Goal: Task Accomplishment & Management: Complete application form

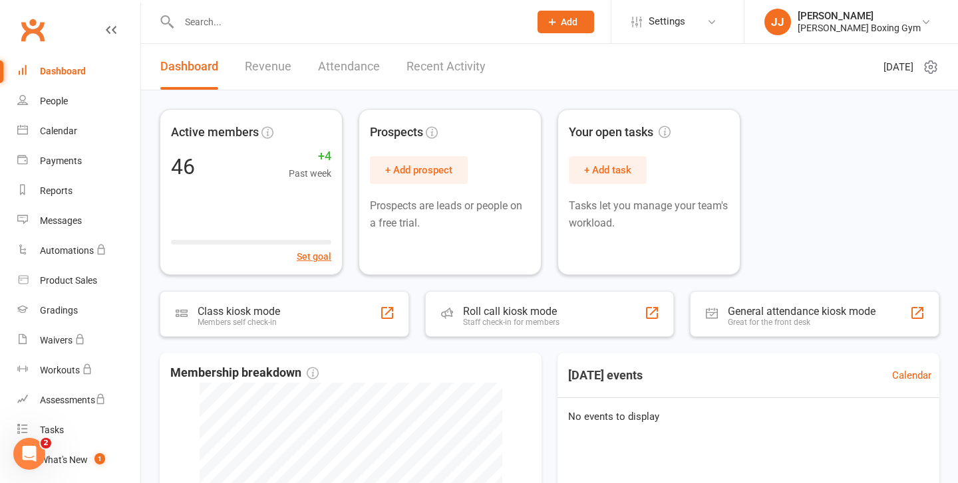
click at [245, 17] on input "text" at bounding box center [347, 22] width 345 height 19
click at [197, 31] on div at bounding box center [340, 21] width 360 height 43
click at [208, 16] on input "text" at bounding box center [347, 22] width 345 height 19
click at [244, 25] on input "text" at bounding box center [347, 22] width 345 height 19
click at [259, 28] on input "text" at bounding box center [347, 22] width 345 height 19
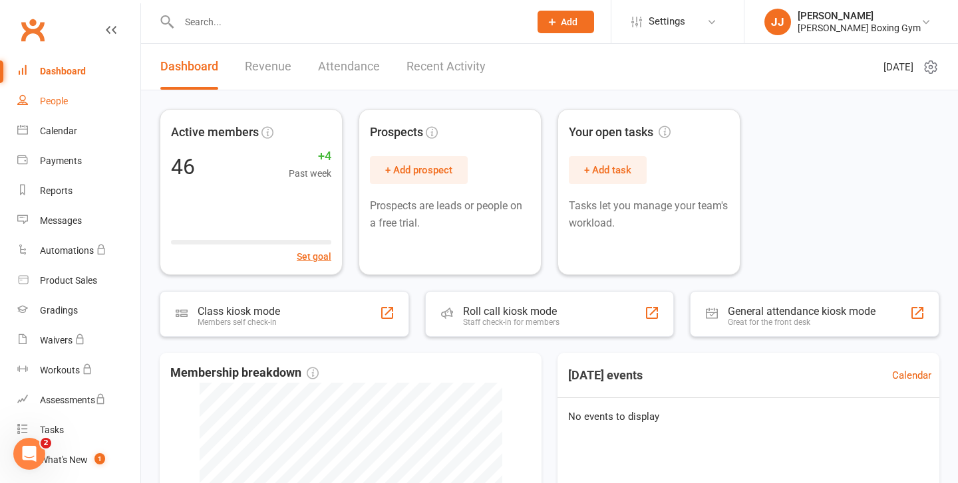
click at [53, 98] on div "People" at bounding box center [54, 101] width 28 height 11
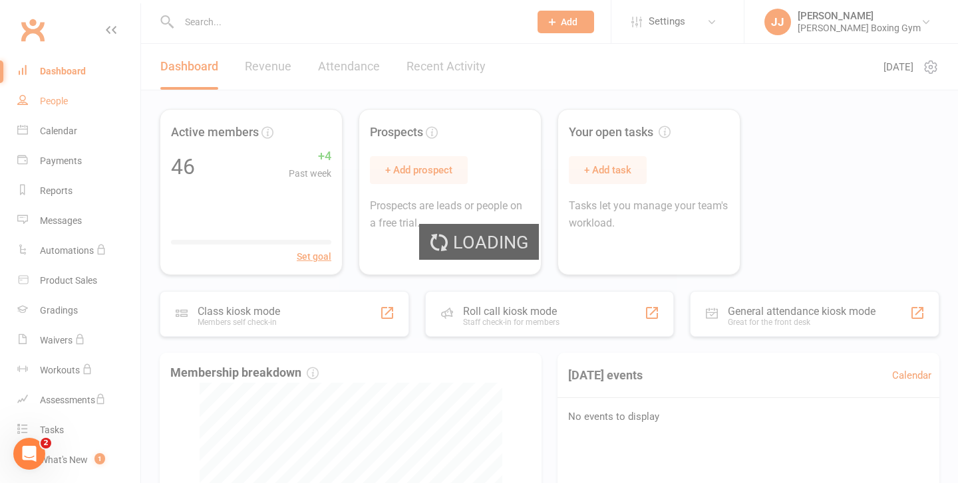
select select "100"
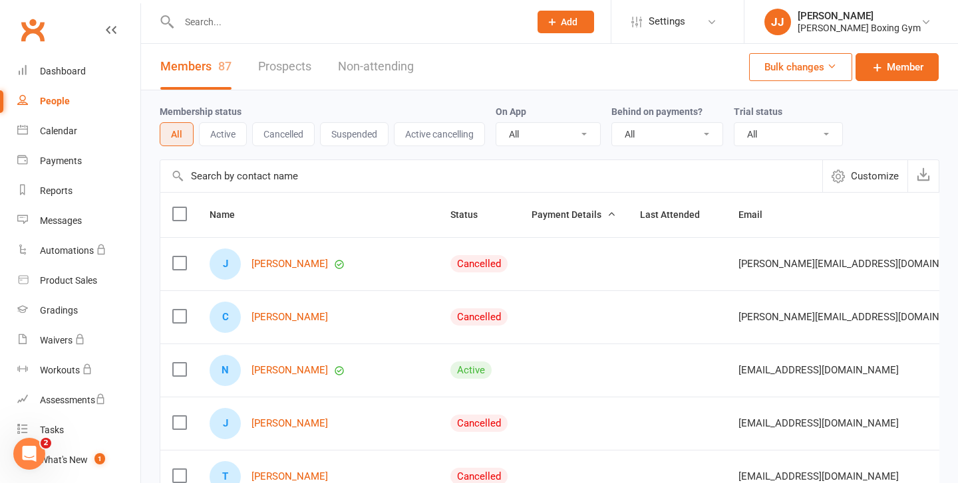
click at [240, 19] on input "text" at bounding box center [347, 22] width 345 height 19
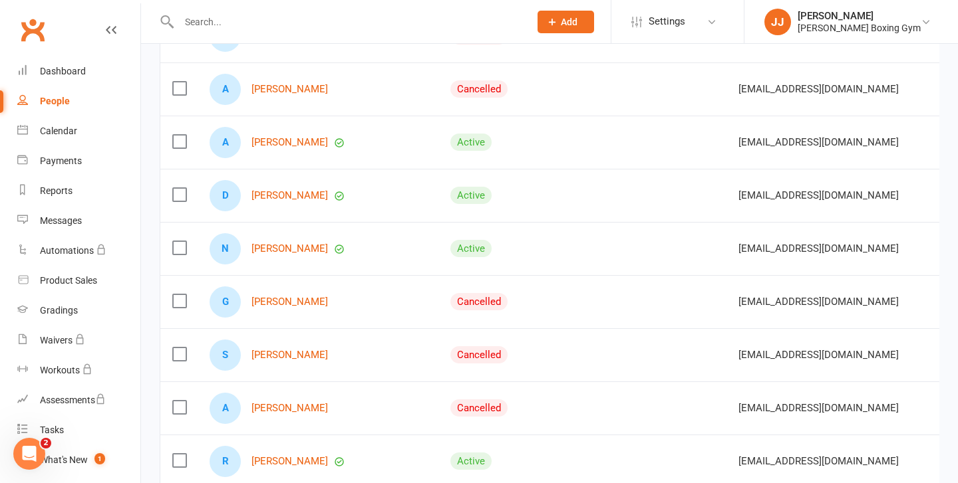
scroll to position [3509, 0]
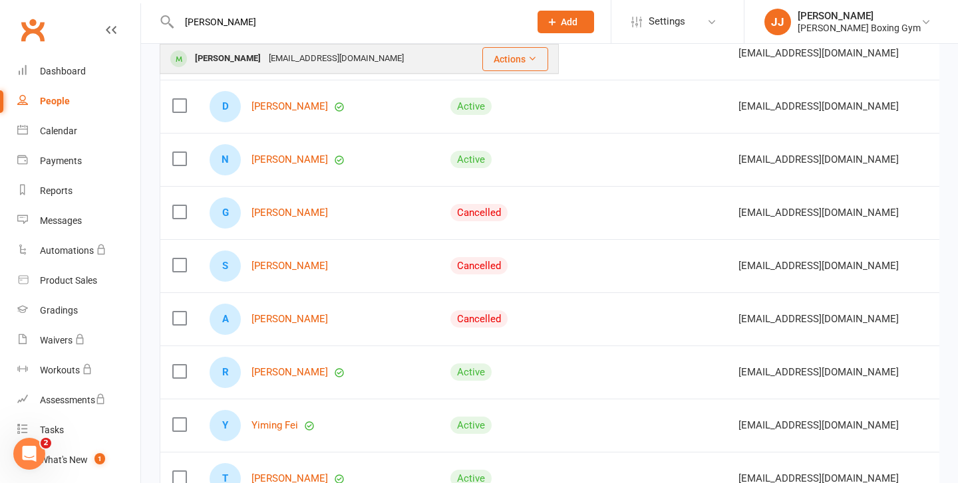
type input "[PERSON_NAME]"
click at [265, 54] on div "[EMAIL_ADDRESS][DOMAIN_NAME]" at bounding box center [336, 58] width 143 height 19
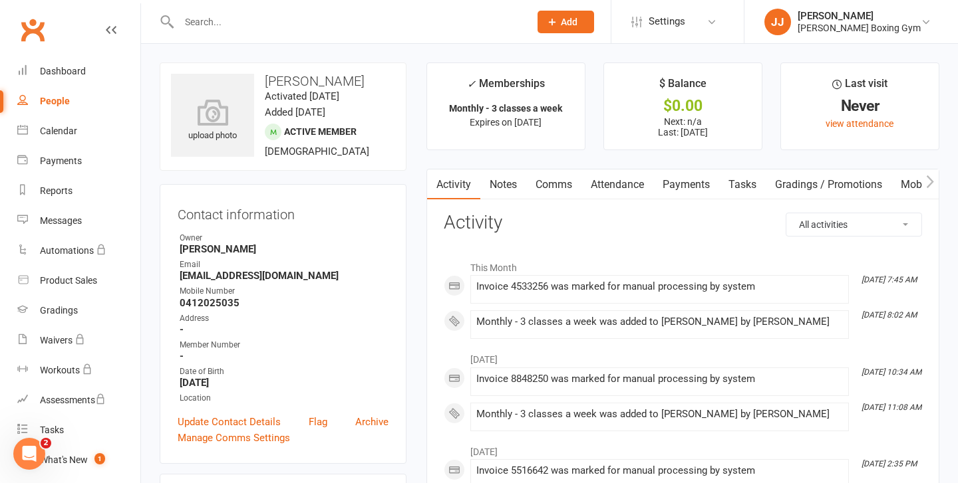
click at [586, 29] on button "Add" at bounding box center [565, 22] width 57 height 23
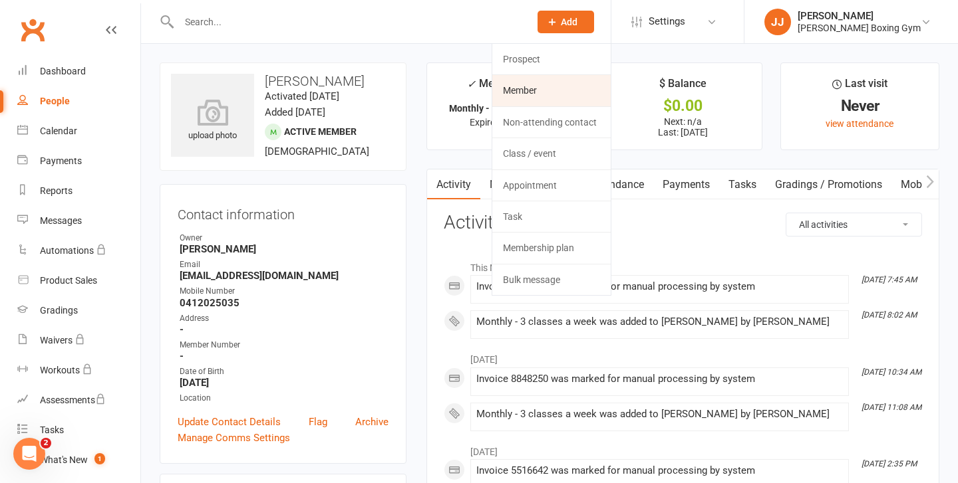
click at [574, 94] on link "Member" at bounding box center [551, 90] width 118 height 31
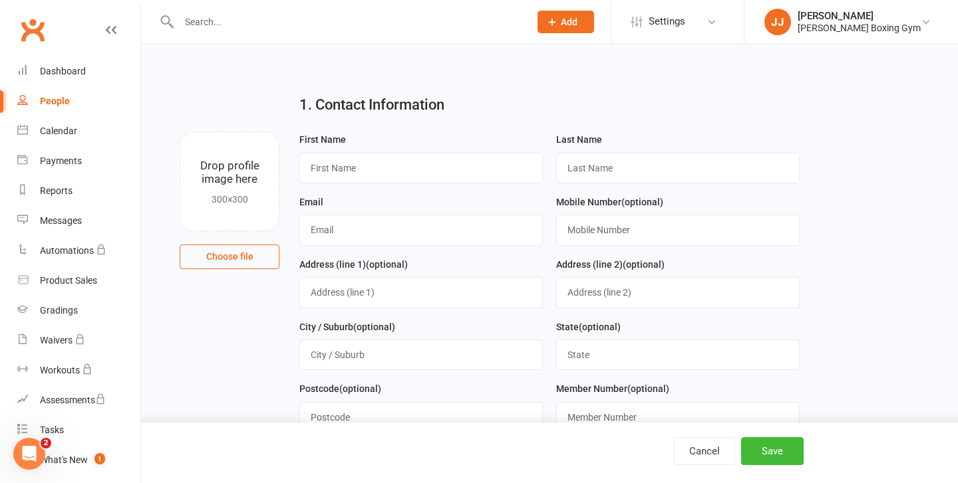
click at [343, 186] on div "First Name" at bounding box center [421, 163] width 257 height 63
click at [357, 169] on input "text" at bounding box center [420, 168] width 243 height 31
type input "[PERSON_NAME]"
click at [600, 164] on input "text" at bounding box center [677, 168] width 243 height 31
click at [324, 238] on input "text" at bounding box center [420, 230] width 243 height 31
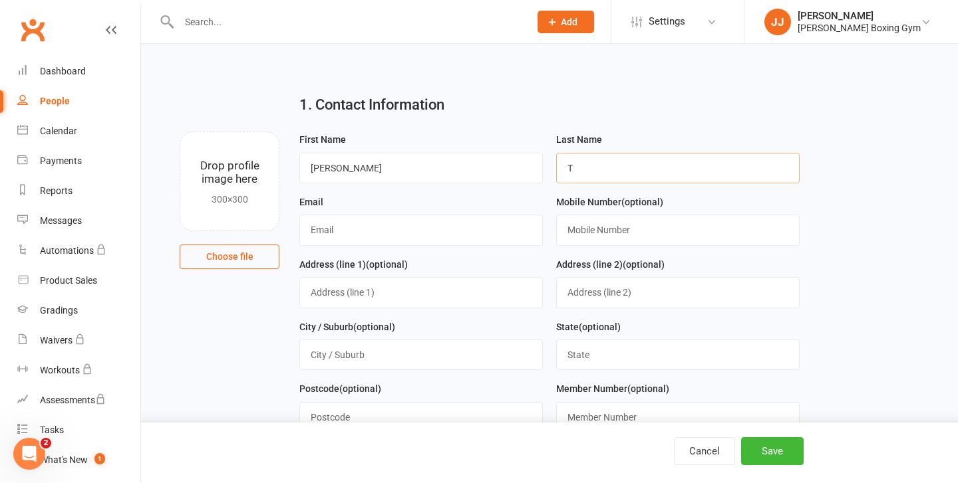
click at [589, 164] on input "T" at bounding box center [677, 168] width 243 height 31
type input "[PERSON_NAME]"
click at [372, 226] on input "text" at bounding box center [420, 230] width 243 height 31
type input "[EMAIL_ADDRESS][DOMAIN_NAME]"
click at [641, 234] on input "text" at bounding box center [677, 230] width 243 height 31
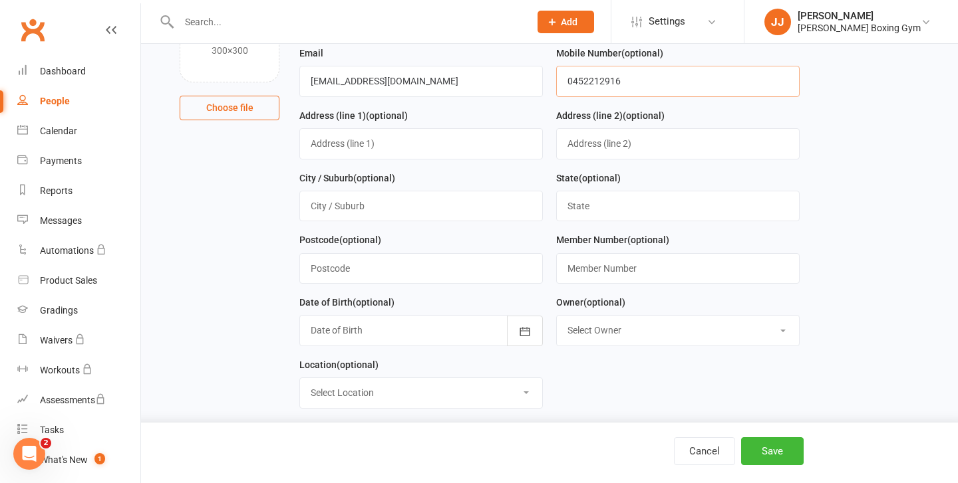
scroll to position [150, 0]
type input "0452212916"
click at [526, 332] on icon "button" at bounding box center [524, 330] width 10 height 9
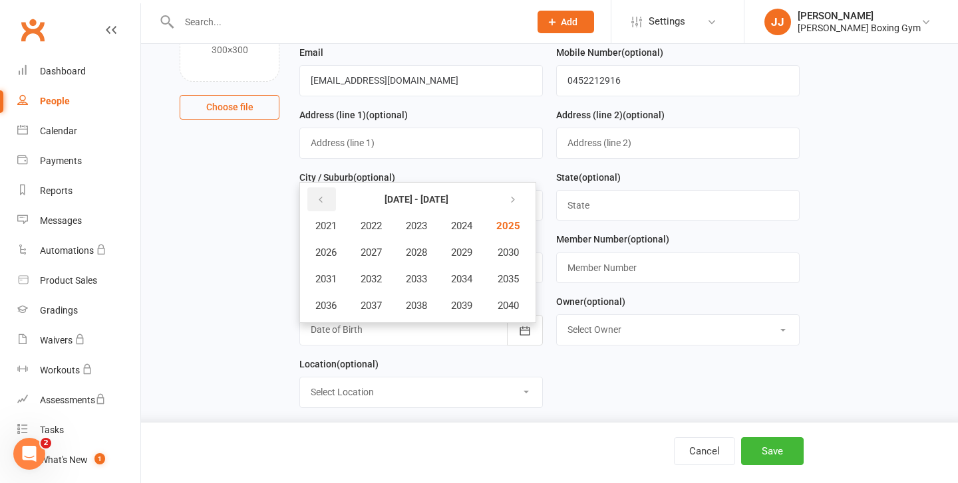
click at [323, 201] on icon "button" at bounding box center [320, 200] width 9 height 11
click at [426, 235] on button "2003" at bounding box center [416, 225] width 44 height 25
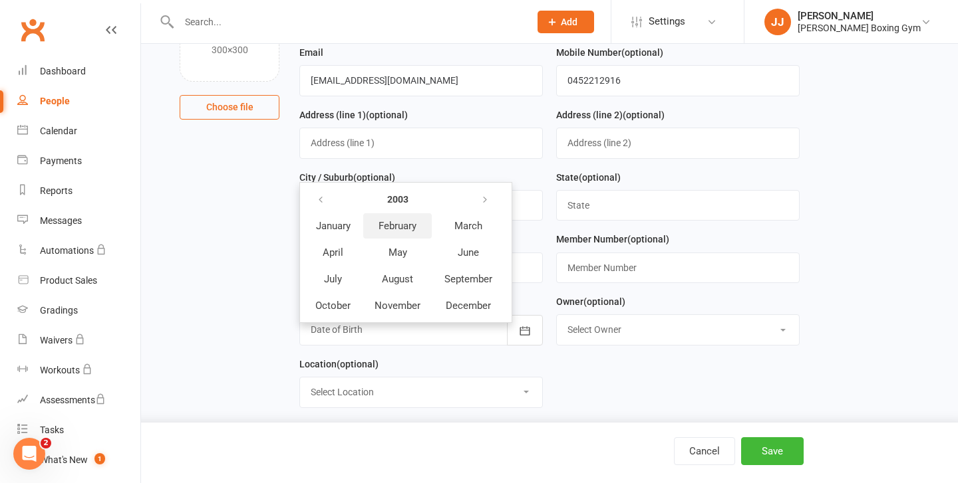
click at [410, 235] on button "February" at bounding box center [397, 225] width 68 height 25
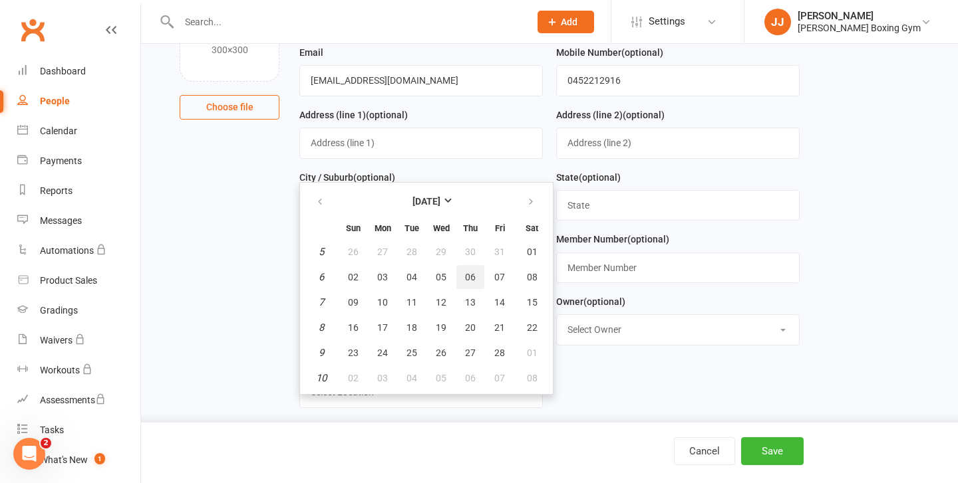
click at [477, 277] on button "06" at bounding box center [470, 277] width 28 height 24
type input "[DATE]"
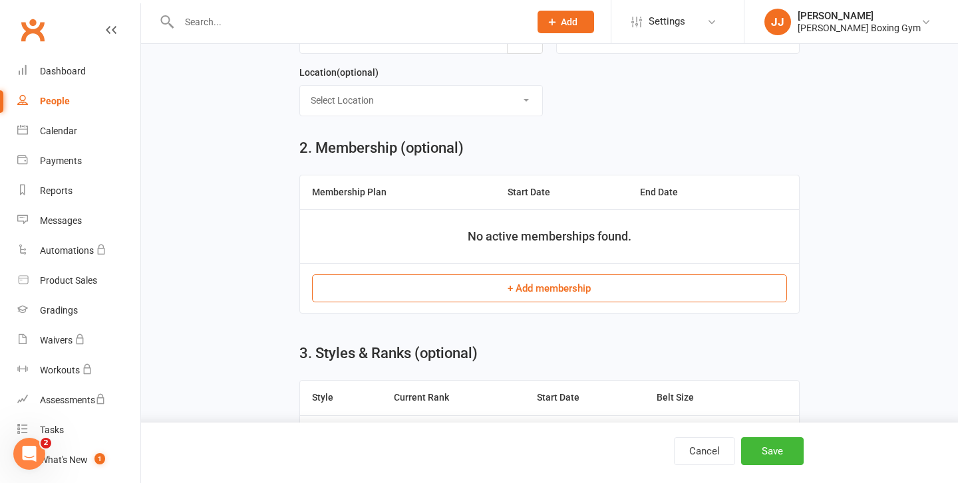
scroll to position [472, 0]
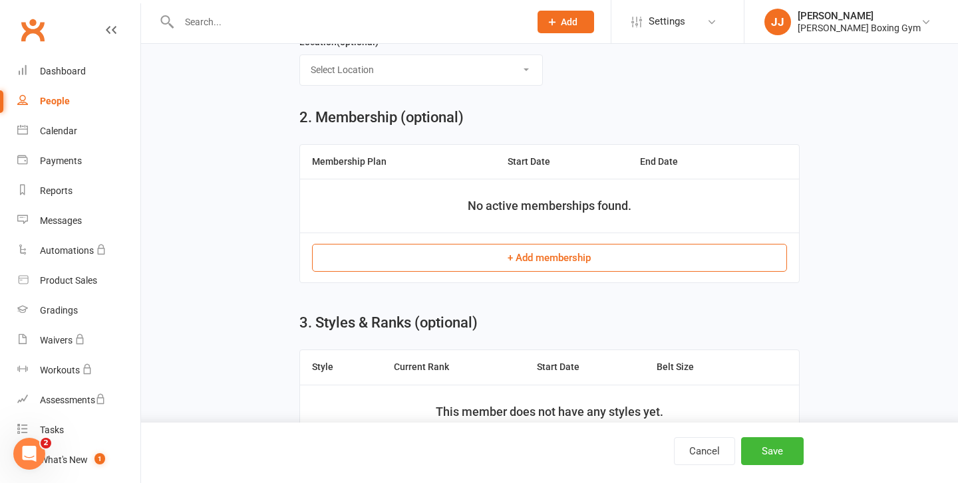
click at [491, 255] on button "+ Add membership" at bounding box center [549, 258] width 474 height 28
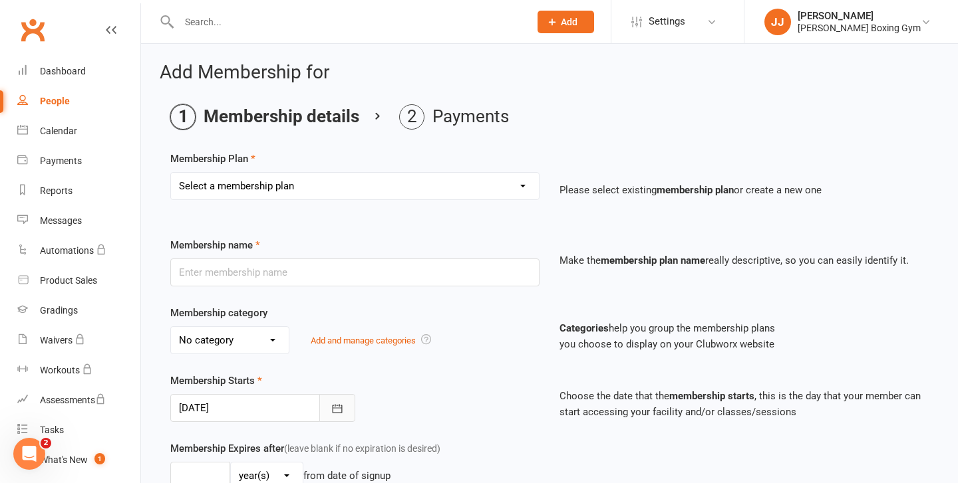
click at [347, 404] on button "button" at bounding box center [337, 408] width 36 height 28
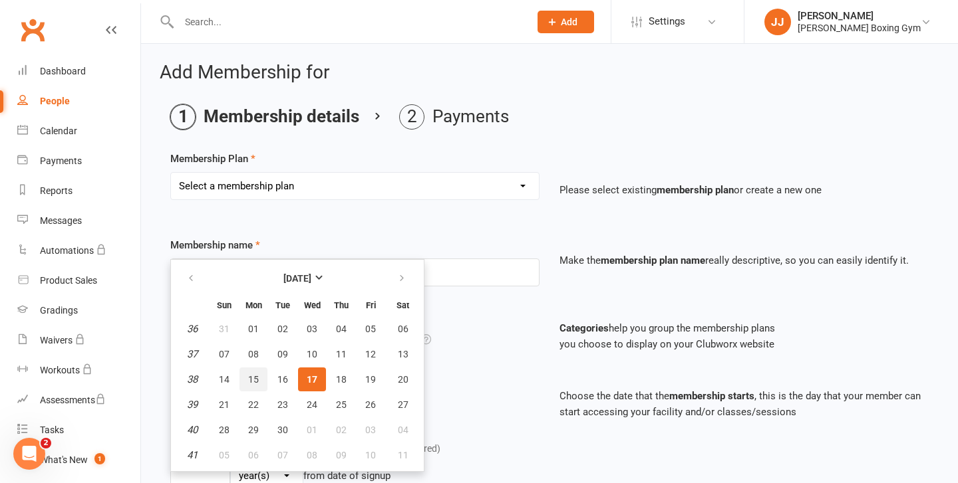
click at [261, 380] on button "15" at bounding box center [253, 380] width 28 height 24
type input "[DATE]"
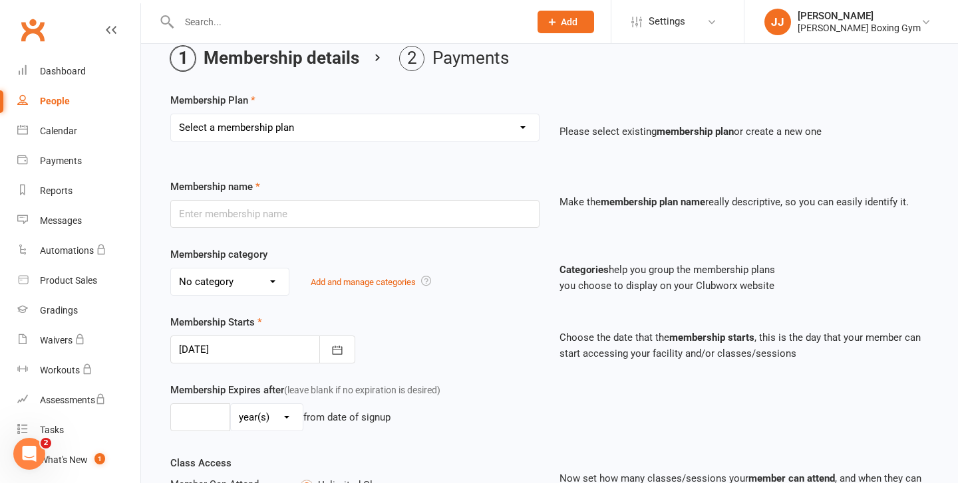
scroll to position [37, 0]
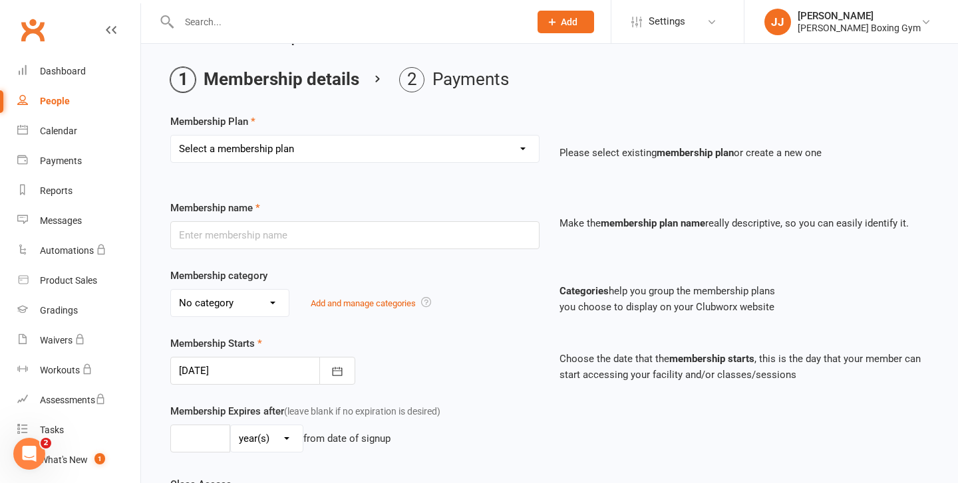
click at [356, 156] on select "Select a membership plan Create new Membership Plan Monthly - 1 class a week Mo…" at bounding box center [355, 149] width 368 height 27
select select "3"
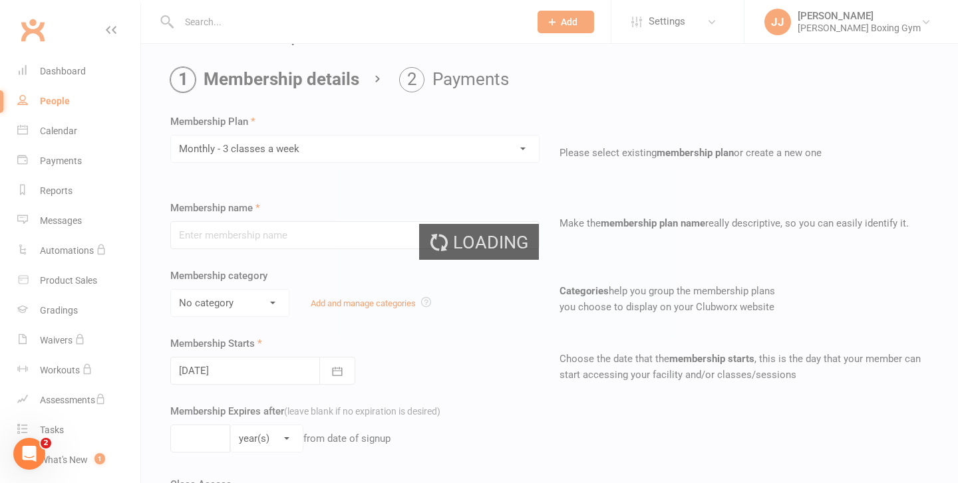
type input "Monthly - 3 classes a week"
select select "2"
type input "1"
select select "2"
type input "3"
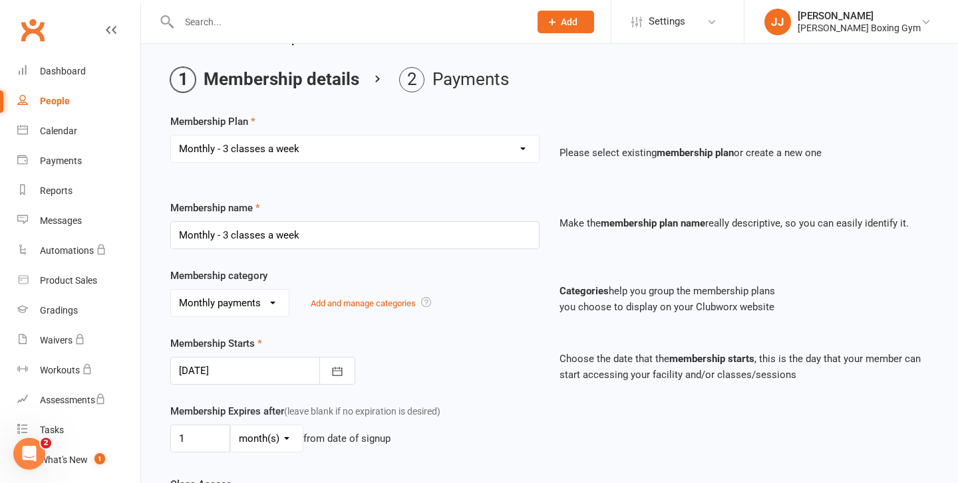
type input "[DATE]"
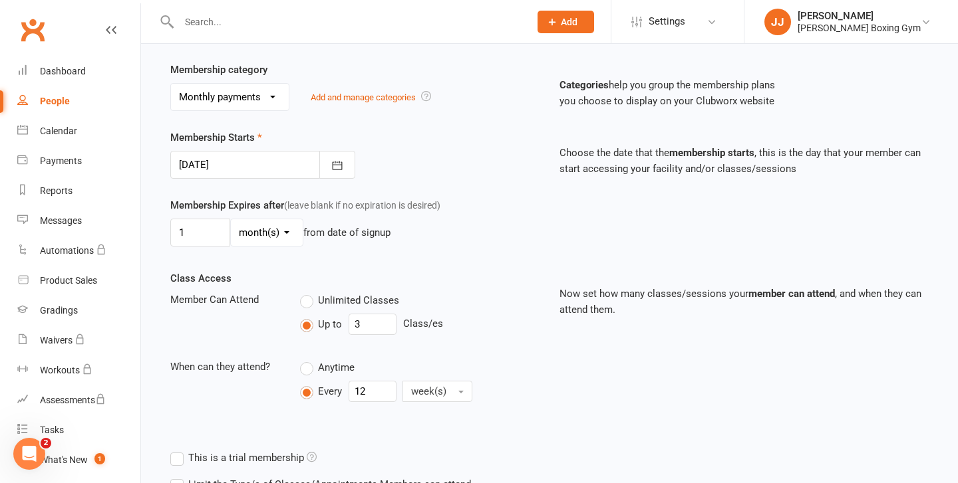
scroll to position [424, 0]
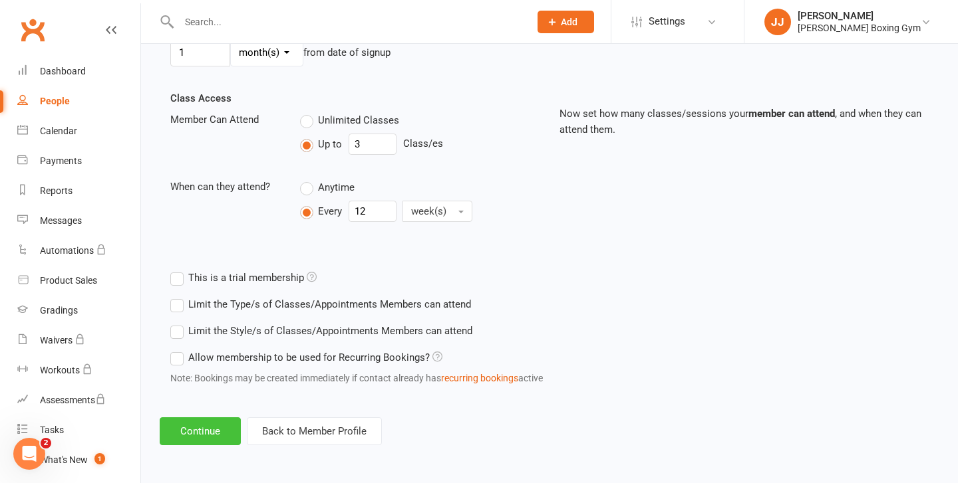
click at [211, 424] on button "Continue" at bounding box center [200, 432] width 81 height 28
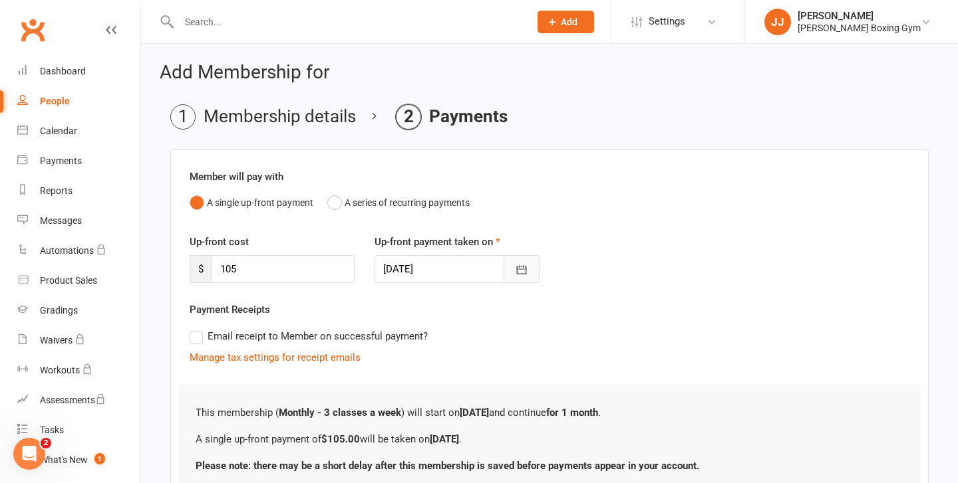
click at [505, 264] on button "button" at bounding box center [521, 269] width 36 height 28
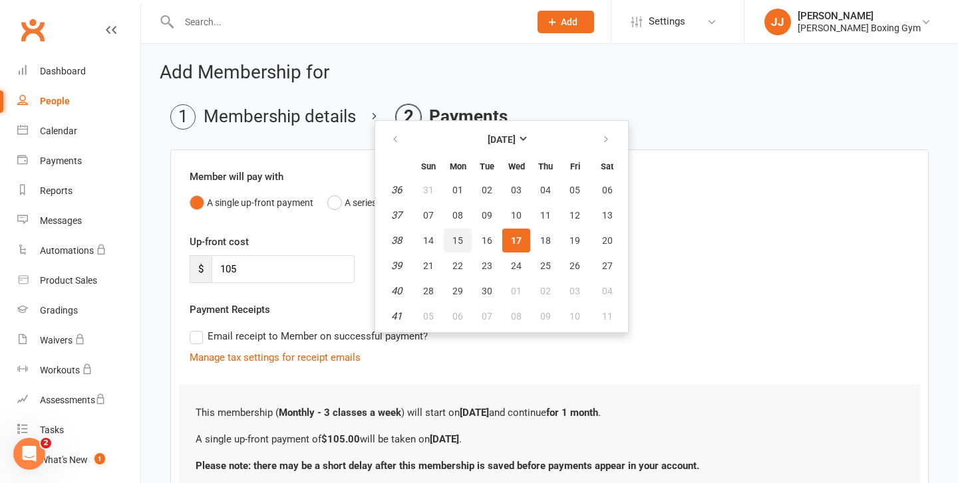
click at [463, 245] on button "15" at bounding box center [458, 241] width 28 height 24
type input "[DATE]"
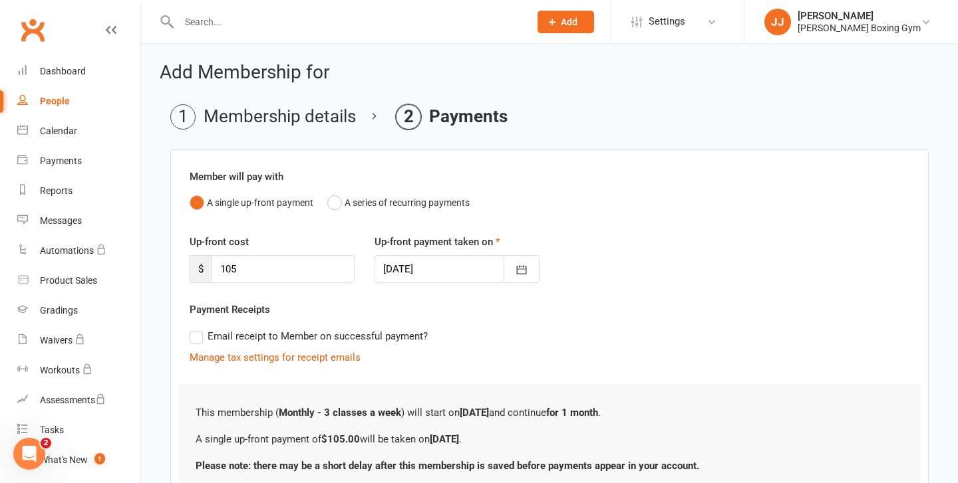
scroll to position [110, 0]
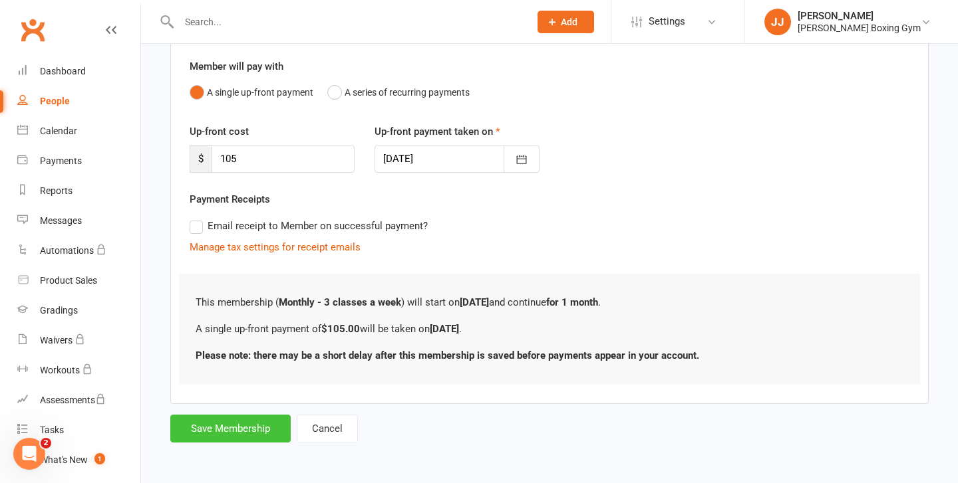
click at [248, 425] on button "Save Membership" at bounding box center [230, 429] width 120 height 28
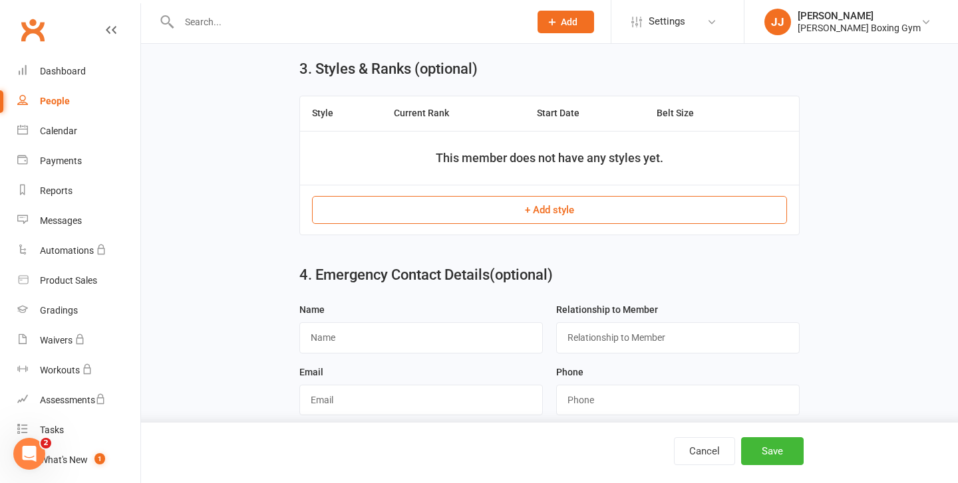
scroll to position [801, 0]
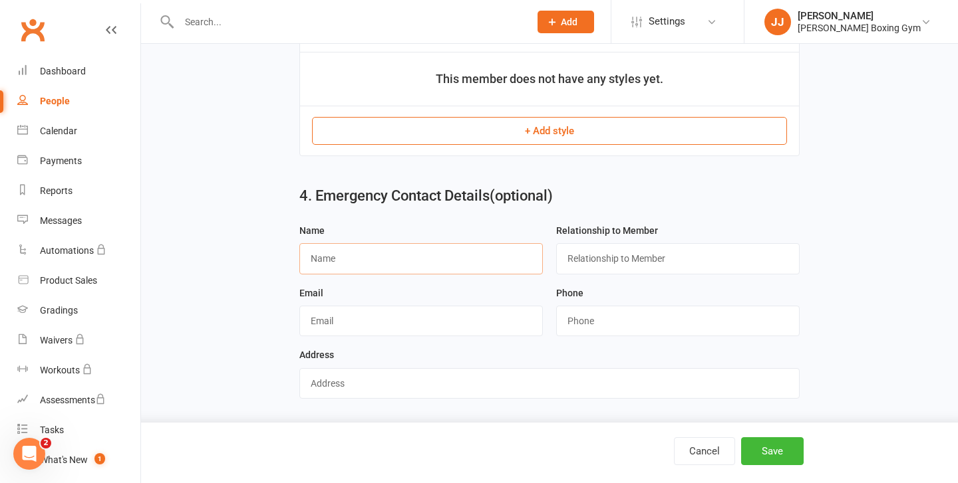
click at [430, 260] on input "text" at bounding box center [420, 258] width 243 height 31
type input "Amil"
click at [657, 239] on div "Relationship to Member" at bounding box center [677, 249] width 243 height 52
click at [657, 244] on input "text" at bounding box center [677, 258] width 243 height 31
type input "Taneji"
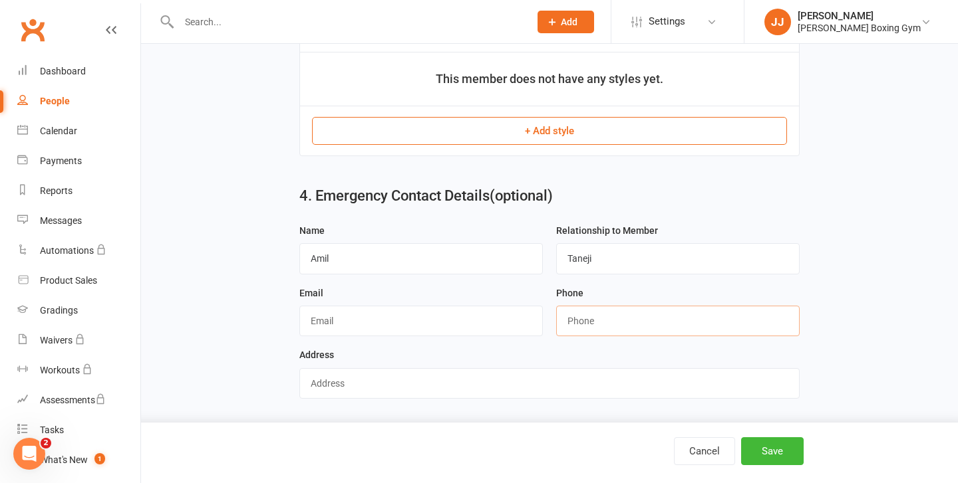
click at [624, 311] on input "string" at bounding box center [677, 321] width 243 height 31
type input "0423702916"
click at [770, 446] on button "Save" at bounding box center [772, 452] width 63 height 28
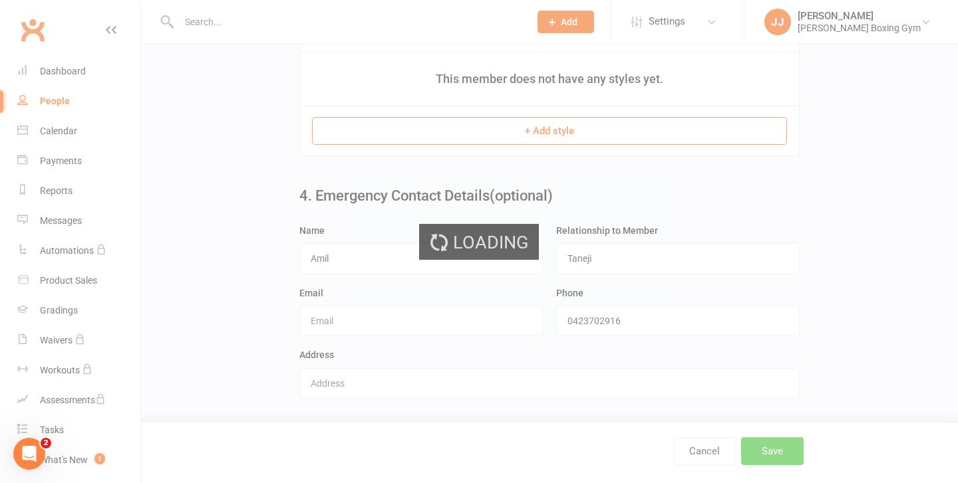
scroll to position [0, 0]
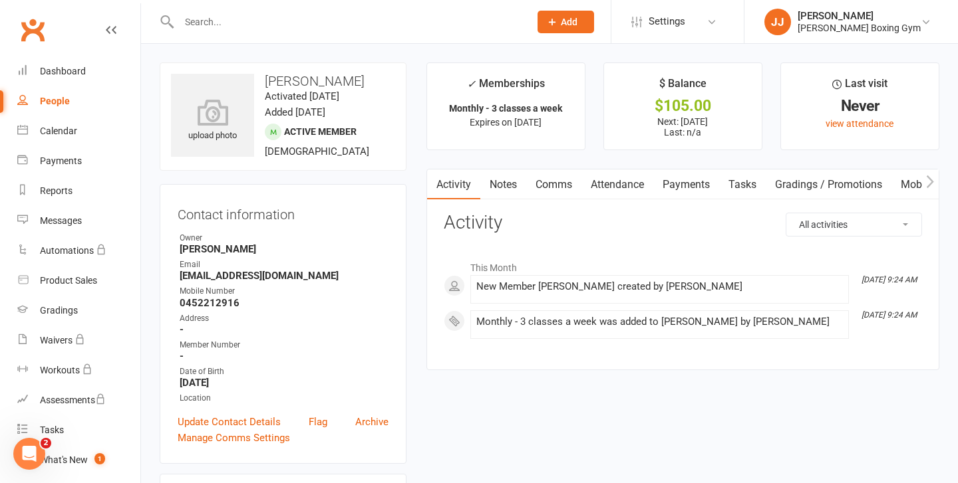
click at [576, 25] on span "Add" at bounding box center [569, 22] width 17 height 11
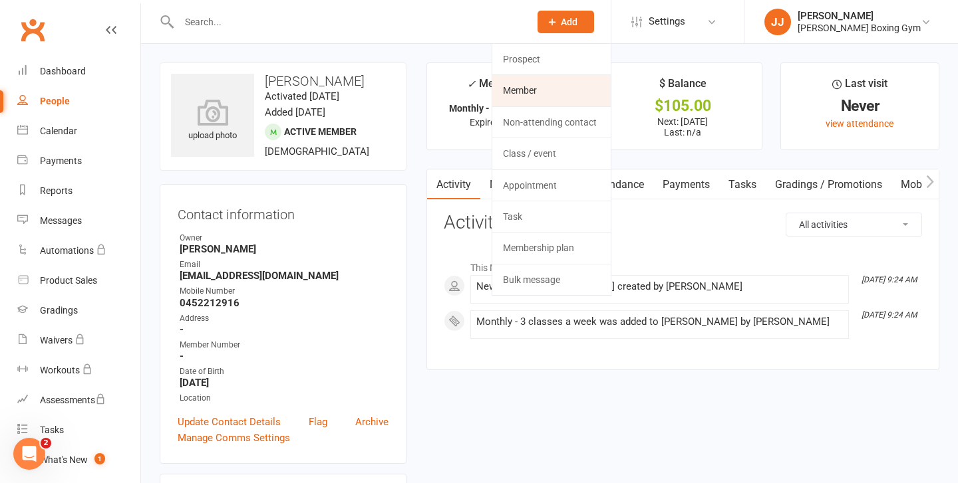
click at [569, 94] on link "Member" at bounding box center [551, 90] width 118 height 31
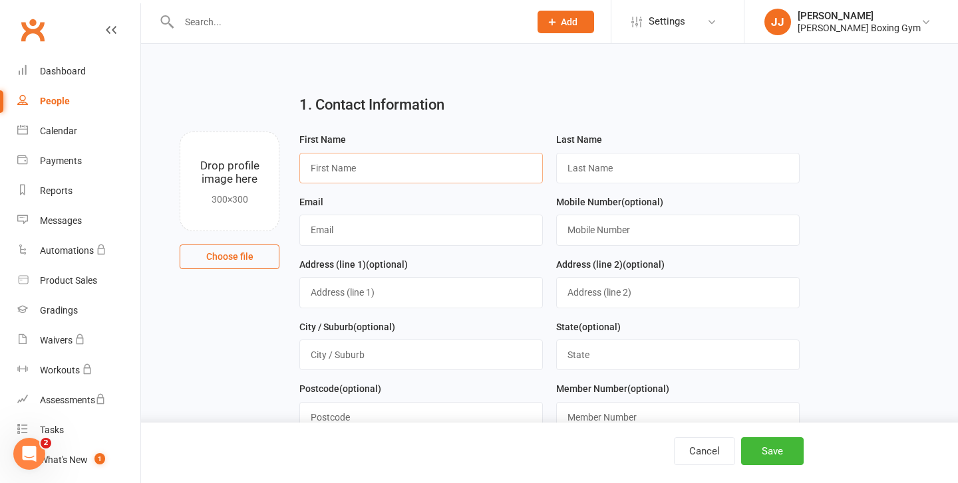
click at [400, 158] on input "text" at bounding box center [420, 168] width 243 height 31
type input "[PERSON_NAME]"
click at [586, 167] on input "text" at bounding box center [677, 168] width 243 height 31
type input "A"
type input "[PERSON_NAME]"
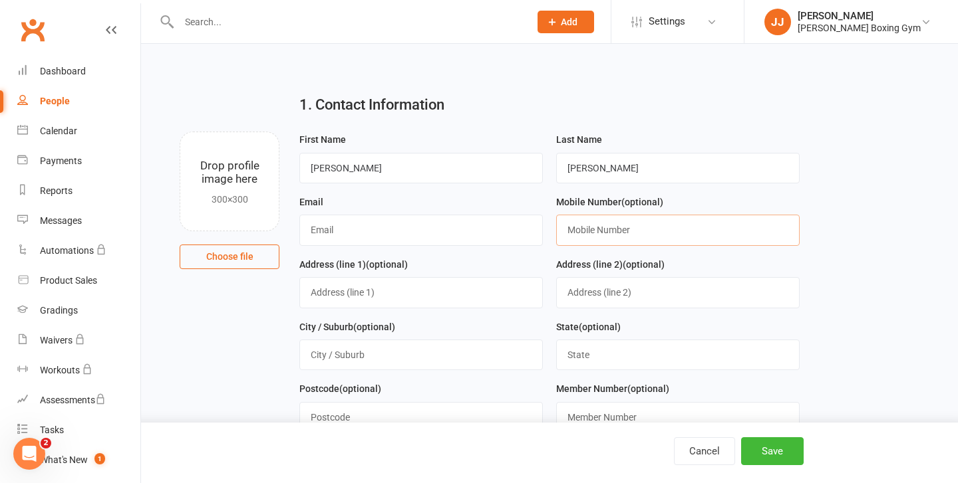
click at [681, 235] on input "text" at bounding box center [677, 230] width 243 height 31
type input "0466618020"
click at [450, 232] on input "text" at bounding box center [420, 230] width 243 height 31
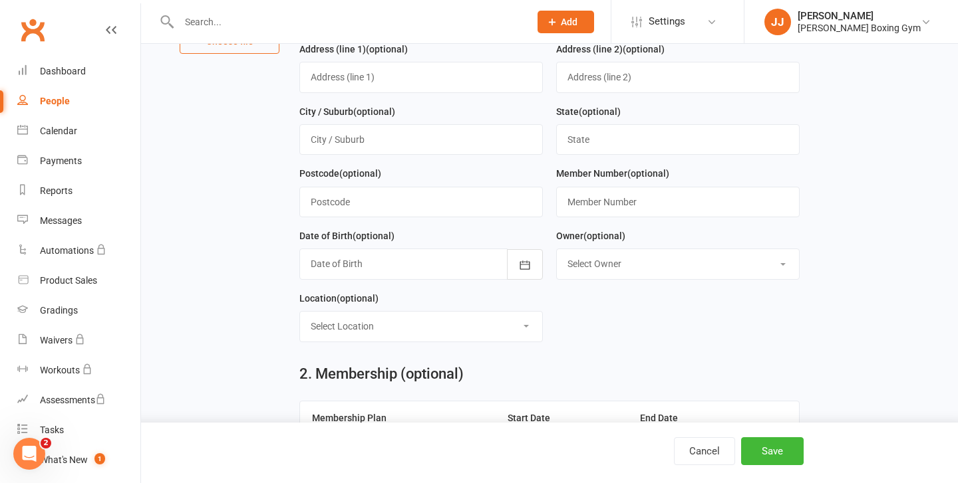
scroll to position [217, 0]
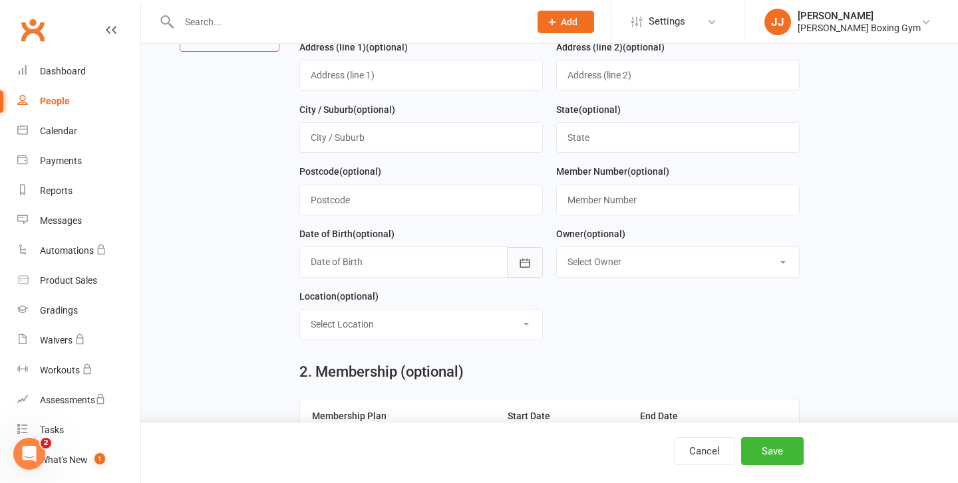
type input "[EMAIL_ADDRESS][DOMAIN_NAME]"
click at [526, 257] on button "button" at bounding box center [525, 262] width 36 height 31
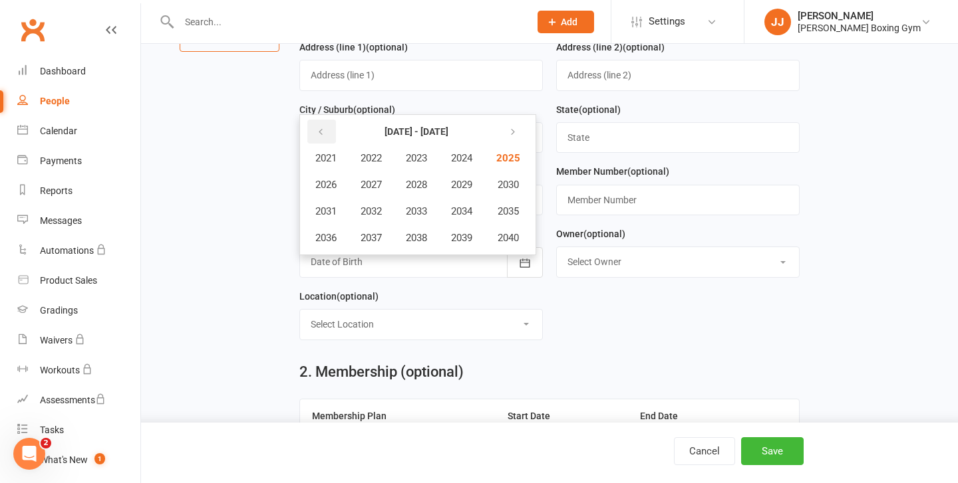
click at [327, 136] on button "button" at bounding box center [321, 132] width 29 height 24
click at [378, 211] on span "2012" at bounding box center [370, 211] width 21 height 12
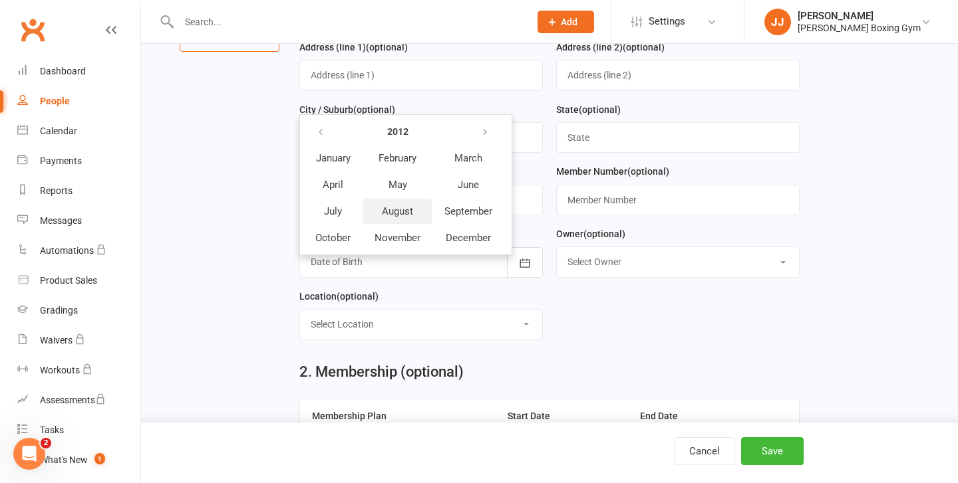
click at [414, 218] on button "August" at bounding box center [397, 211] width 68 height 25
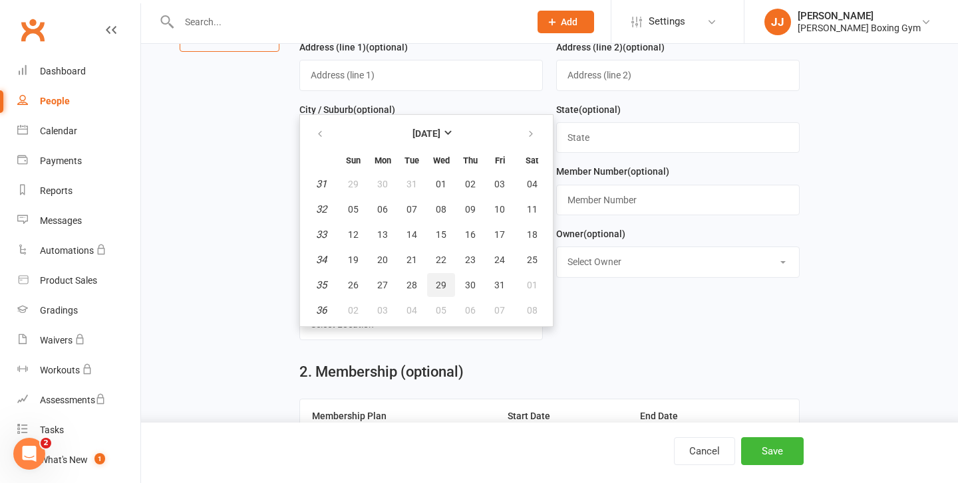
click at [441, 279] on button "29" at bounding box center [441, 285] width 28 height 24
type input "[DATE]"
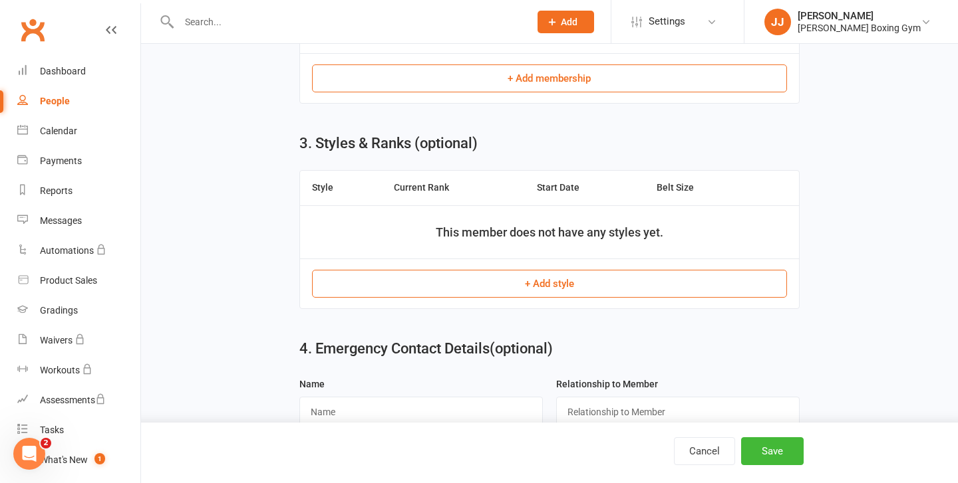
scroll to position [809, 0]
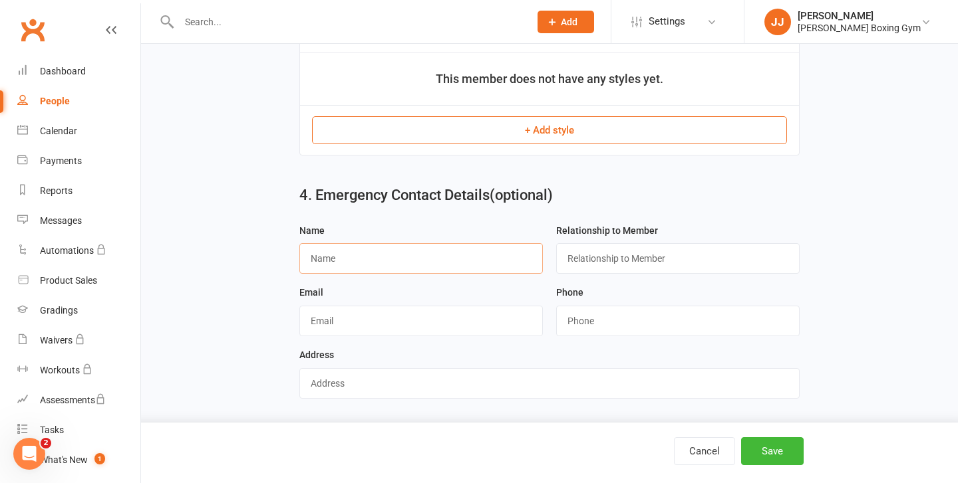
click at [428, 263] on input "text" at bounding box center [420, 258] width 243 height 31
type input "[PERSON_NAME]"
click at [585, 265] on input "text" at bounding box center [677, 258] width 243 height 31
type input "Mother"
click at [569, 310] on input "string" at bounding box center [677, 321] width 243 height 31
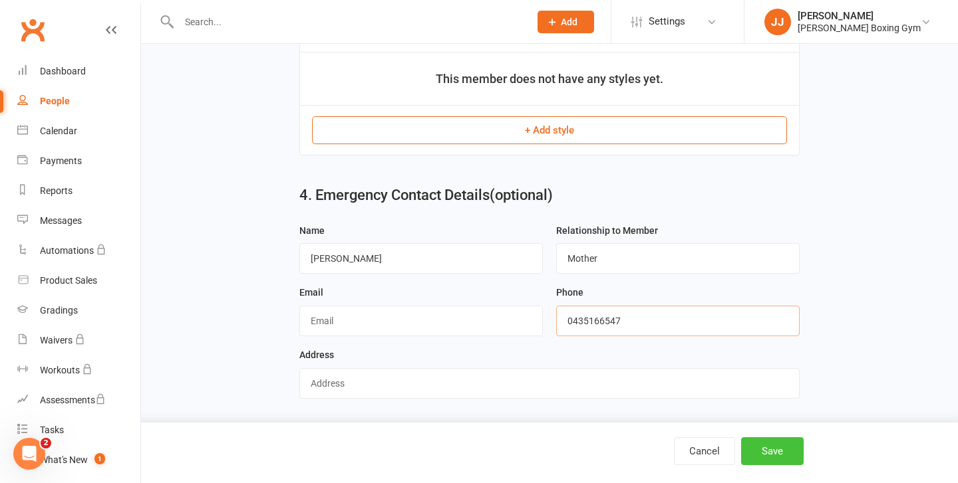
type input "0435166547"
click at [781, 448] on button "Save" at bounding box center [772, 452] width 63 height 28
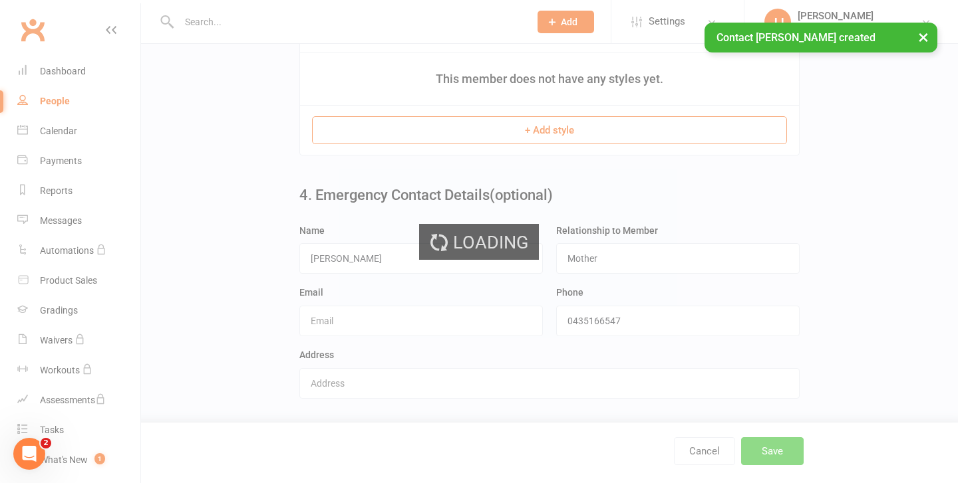
scroll to position [0, 0]
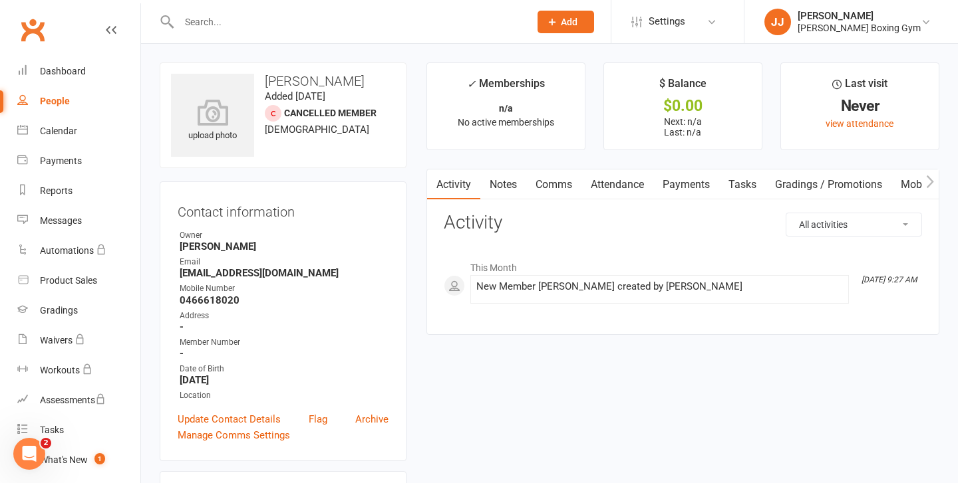
click at [558, 23] on icon at bounding box center [552, 22] width 12 height 12
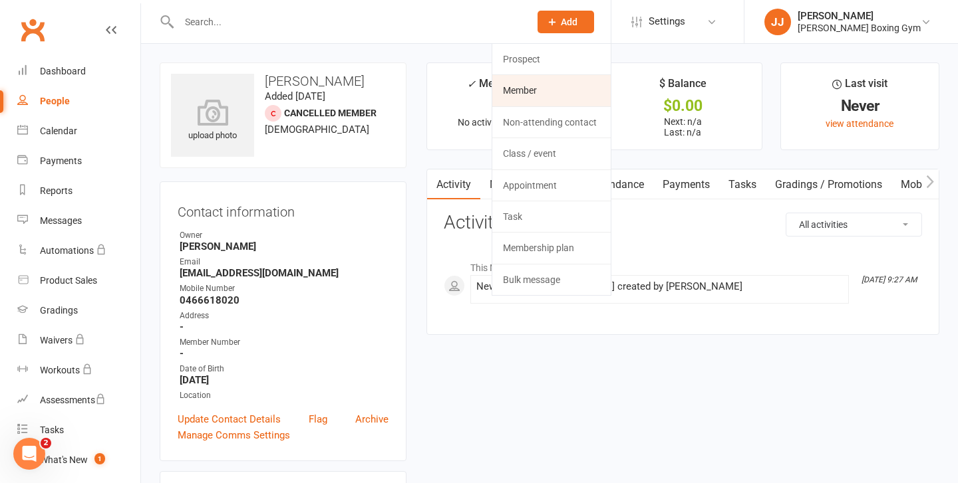
click at [532, 84] on link "Member" at bounding box center [551, 90] width 118 height 31
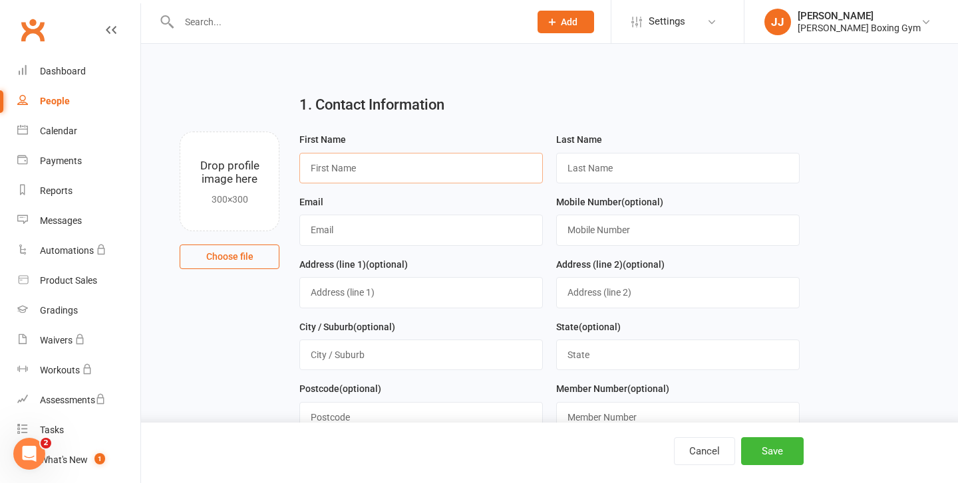
click at [431, 178] on input "text" at bounding box center [420, 168] width 243 height 31
type input "[PERSON_NAME]"
click at [616, 176] on input "text" at bounding box center [677, 168] width 243 height 31
type input "West"
click at [344, 227] on input "text" at bounding box center [420, 230] width 243 height 31
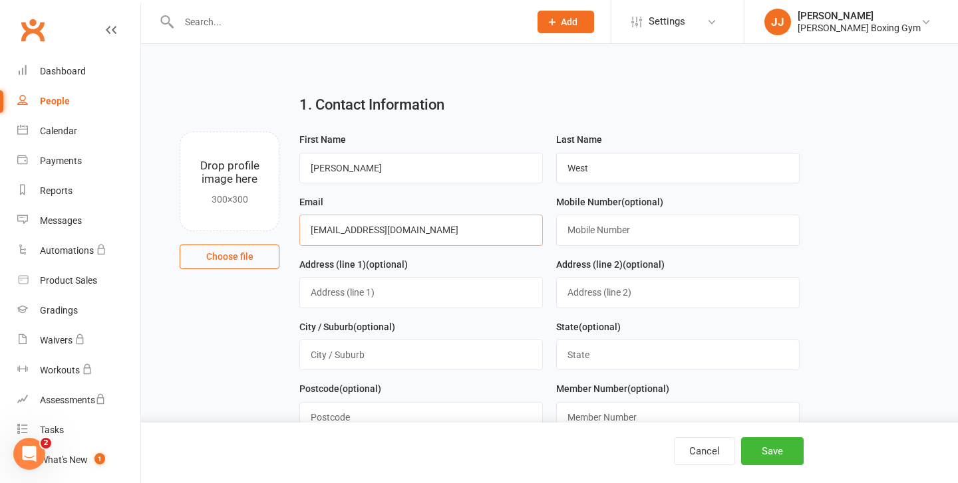
type input "[EMAIL_ADDRESS][DOMAIN_NAME]"
click at [606, 242] on input "text" at bounding box center [677, 230] width 243 height 31
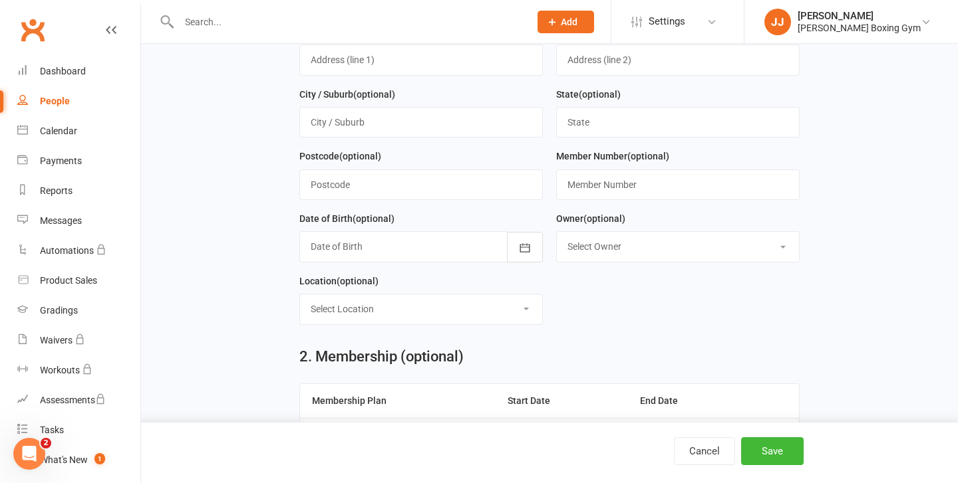
scroll to position [237, 0]
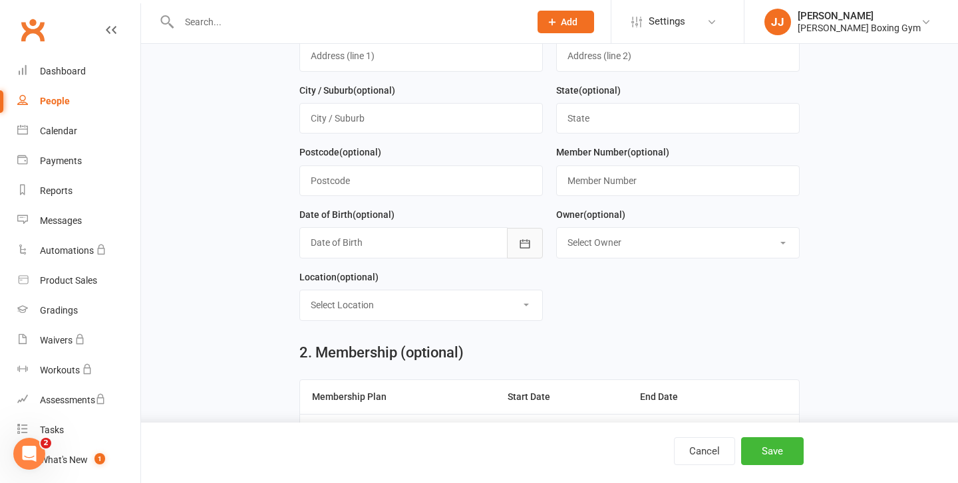
type input "0431366236"
click at [522, 245] on icon "button" at bounding box center [524, 243] width 10 height 9
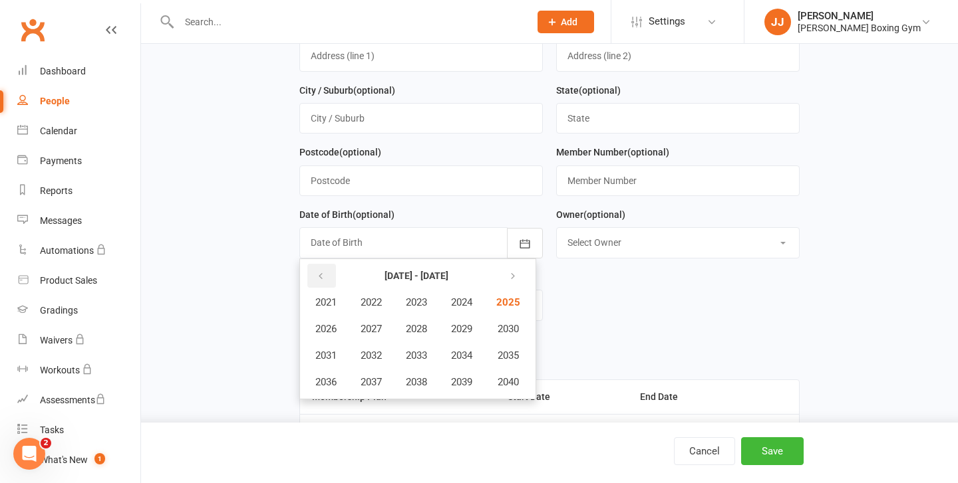
click at [318, 272] on button "button" at bounding box center [321, 276] width 29 height 24
click at [382, 384] on span "2017" at bounding box center [370, 382] width 21 height 12
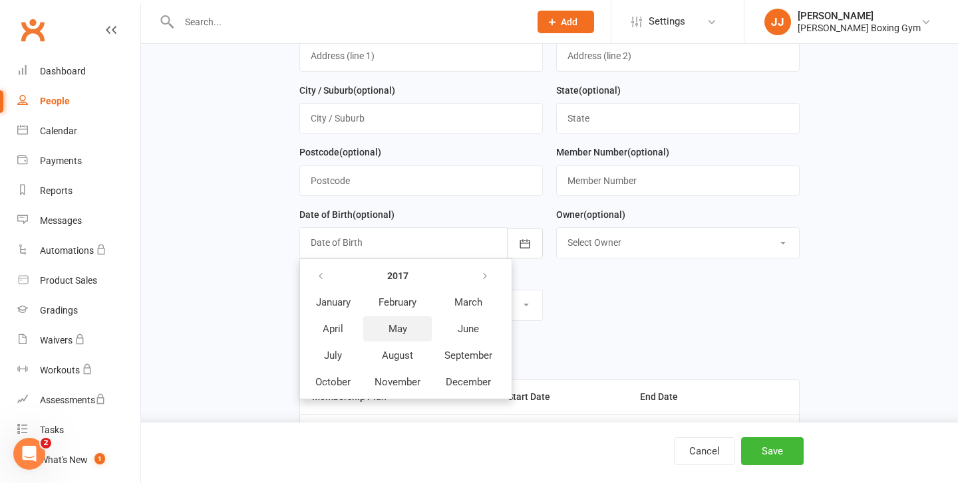
click at [410, 339] on button "May" at bounding box center [397, 329] width 68 height 25
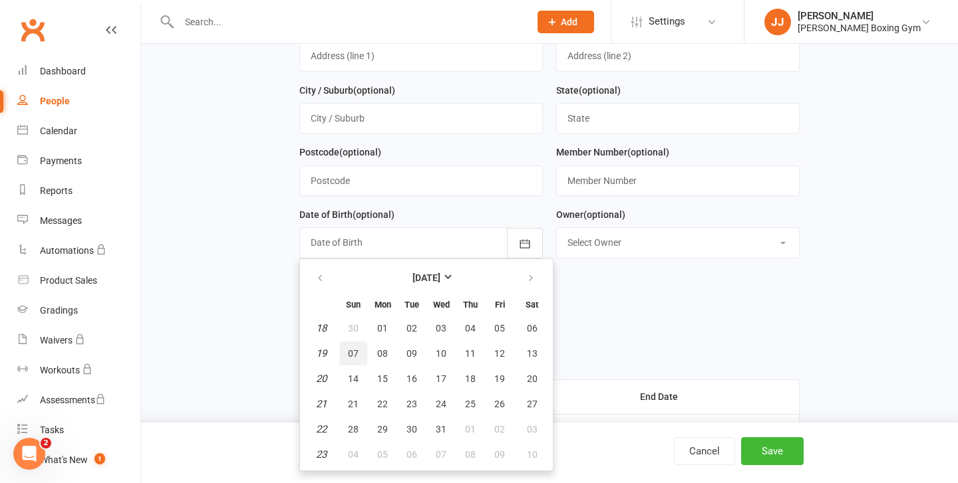
click at [354, 362] on button "07" at bounding box center [353, 354] width 28 height 24
type input "[DATE]"
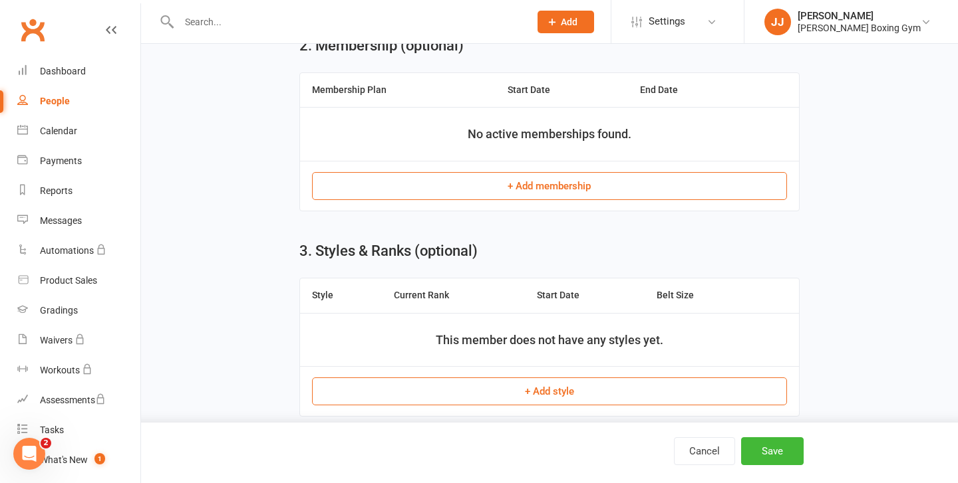
scroll to position [809, 0]
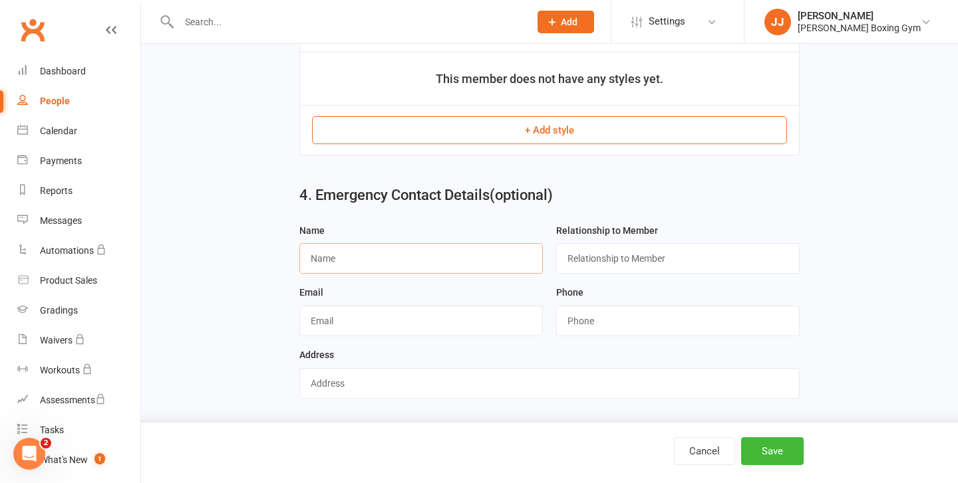
click at [401, 268] on input "text" at bounding box center [420, 258] width 243 height 31
type input "[PERSON_NAME]"
click at [583, 250] on input "text" at bounding box center [677, 258] width 243 height 31
type input "West"
click at [366, 316] on input "text" at bounding box center [420, 321] width 243 height 31
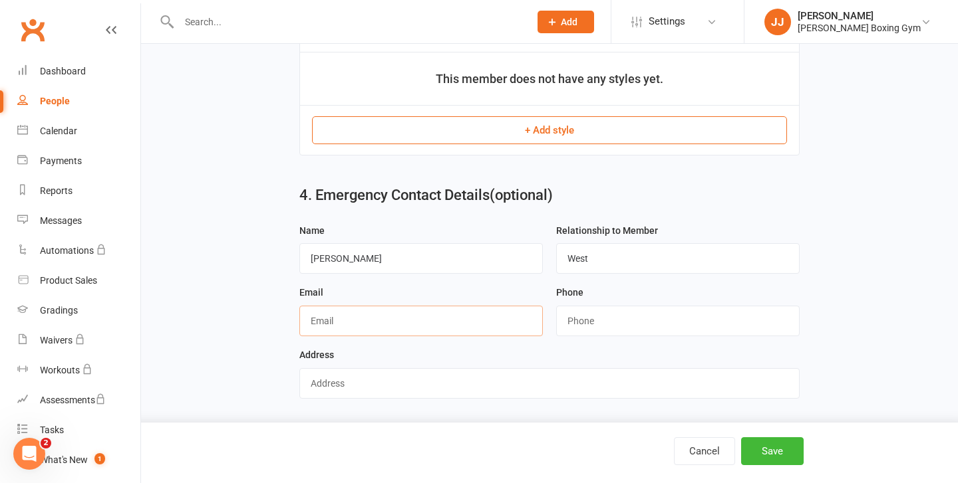
click at [366, 319] on input "text" at bounding box center [420, 321] width 243 height 31
click at [584, 329] on input "string" at bounding box center [677, 321] width 243 height 31
type input "043166236"
click at [775, 446] on button "Save" at bounding box center [772, 452] width 63 height 28
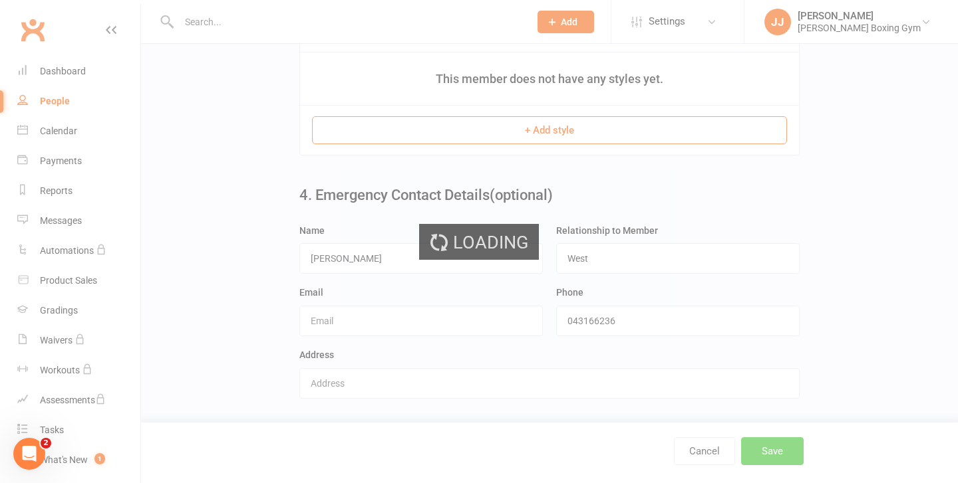
scroll to position [0, 0]
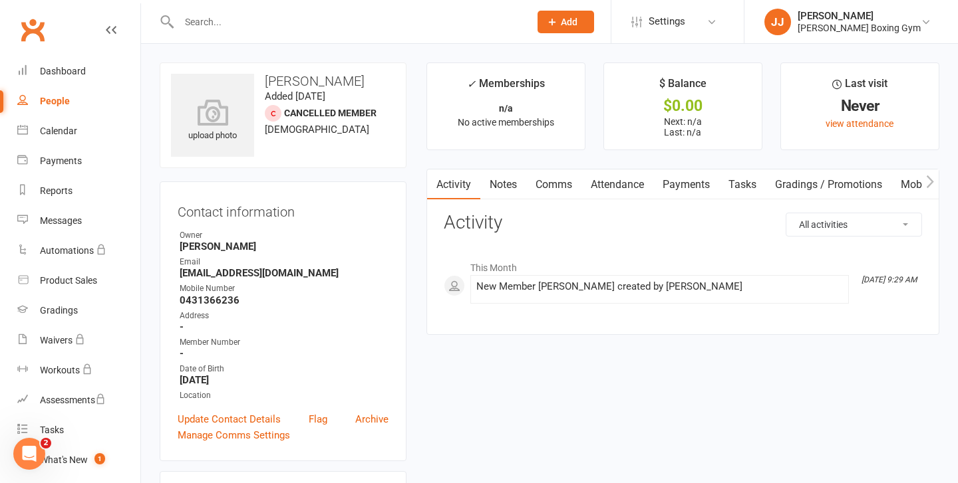
click at [570, 41] on div "Prospect Member Non-attending contact Class / event Appointment Task Membership…" at bounding box center [565, 21] width 90 height 43
click at [574, 25] on button "Add" at bounding box center [565, 22] width 57 height 23
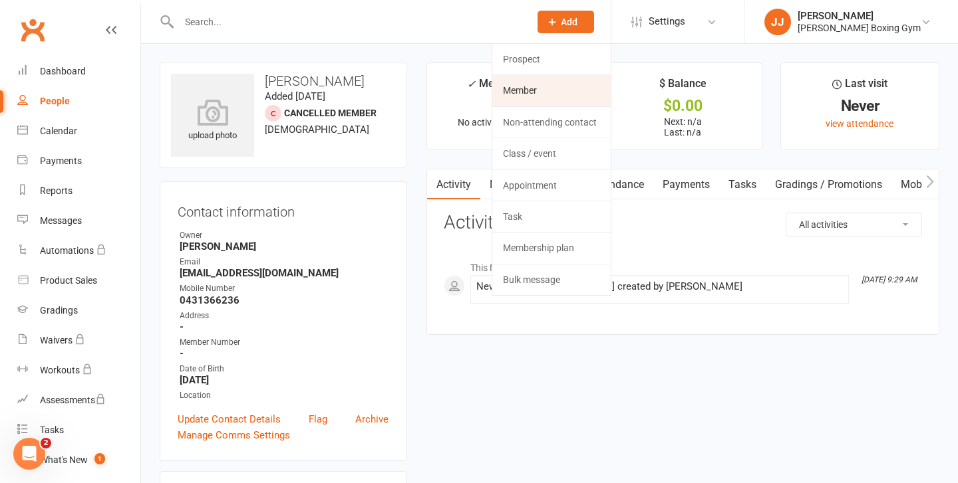
click at [557, 98] on link "Member" at bounding box center [551, 90] width 118 height 31
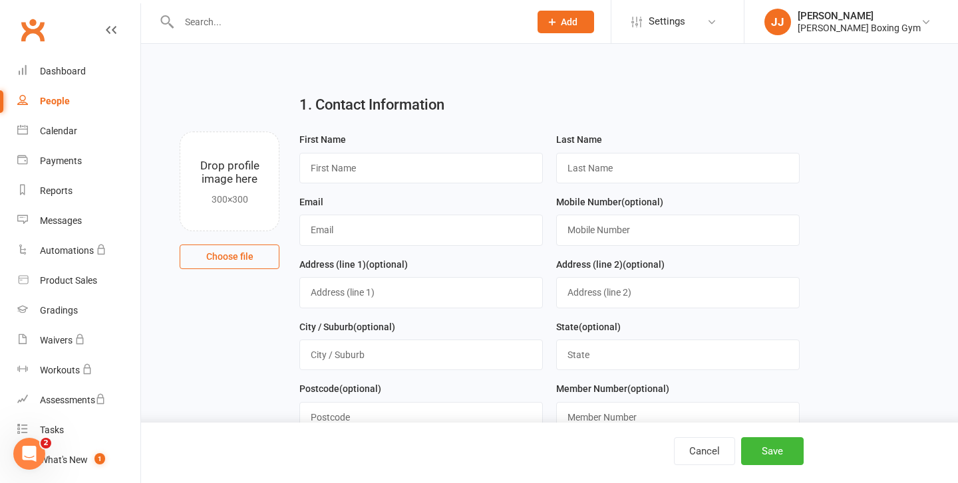
click at [297, 131] on div "1. Contact Information" at bounding box center [548, 108] width 519 height 48
click at [337, 161] on input "text" at bounding box center [420, 168] width 243 height 31
drag, startPoint x: 398, startPoint y: 164, endPoint x: 357, endPoint y: 165, distance: 40.6
click at [357, 165] on input "[PERSON_NAME]" at bounding box center [420, 168] width 243 height 31
type input "[PERSON_NAME]"
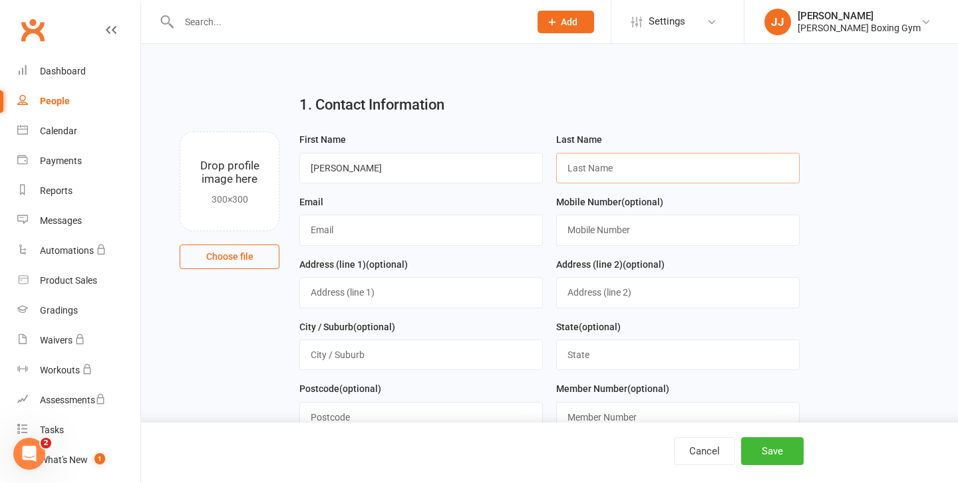
click at [600, 179] on input "text" at bounding box center [677, 168] width 243 height 31
type input "[PERSON_NAME]"
click at [481, 233] on input "text" at bounding box center [420, 230] width 243 height 31
type input "[EMAIL_ADDRESS][DOMAIN_NAME]"
click at [629, 227] on input "text" at bounding box center [677, 230] width 243 height 31
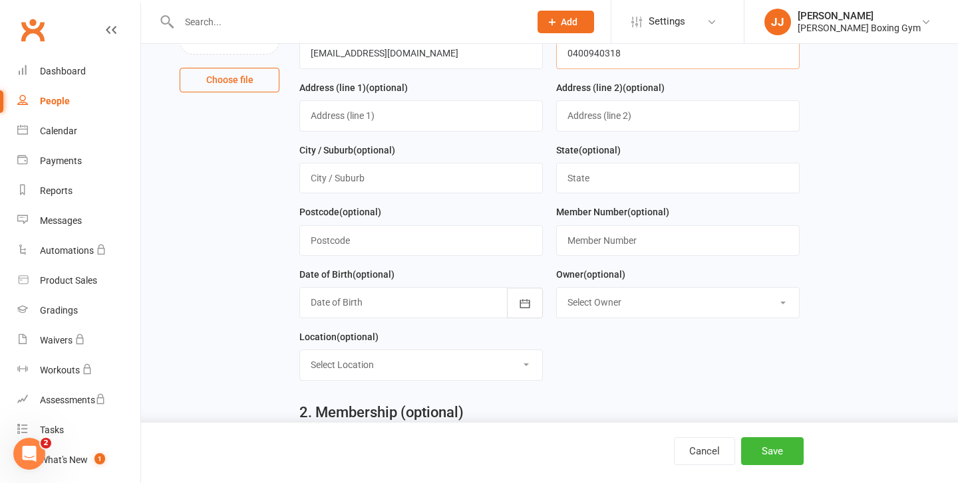
scroll to position [180, 0]
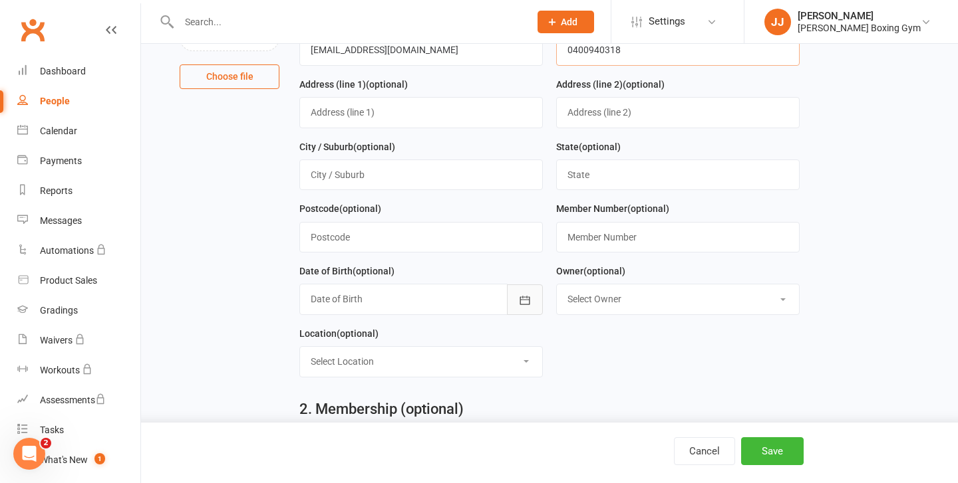
type input "0400940318"
click at [523, 303] on icon "button" at bounding box center [524, 300] width 13 height 13
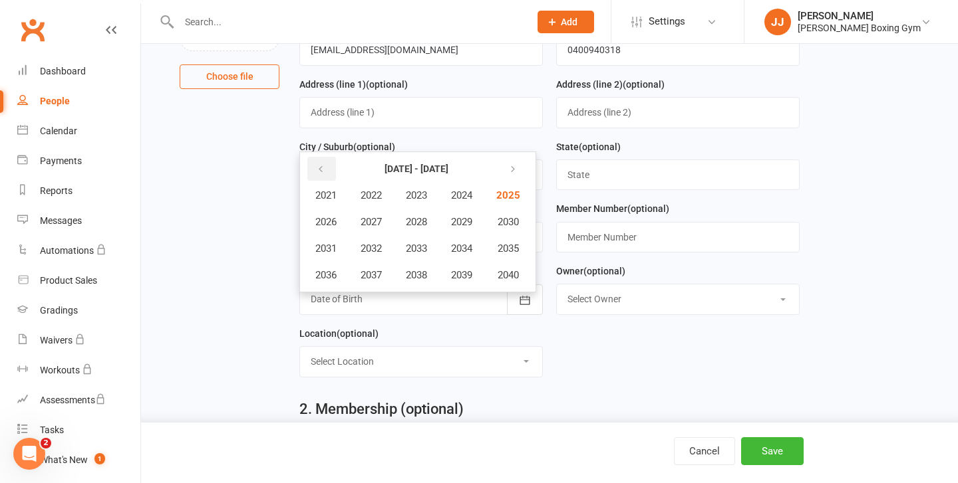
click at [326, 178] on button "button" at bounding box center [321, 169] width 29 height 24
click at [372, 199] on span "2002" at bounding box center [370, 196] width 21 height 12
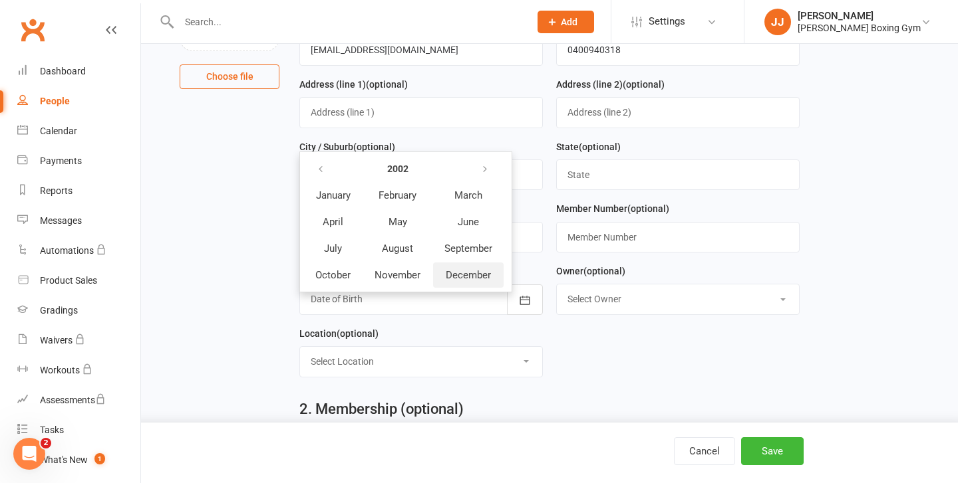
click at [465, 281] on span "December" at bounding box center [468, 275] width 45 height 12
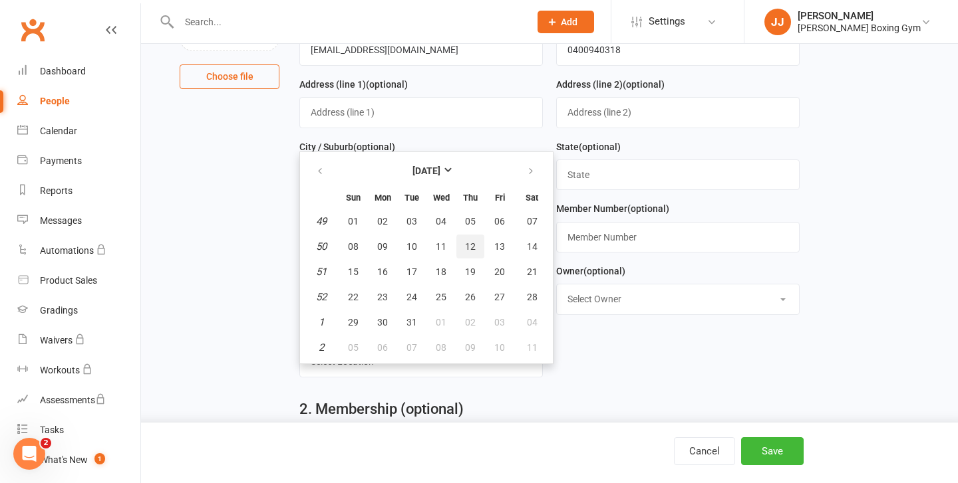
click at [476, 253] on button "12" at bounding box center [470, 247] width 28 height 24
type input "[DATE]"
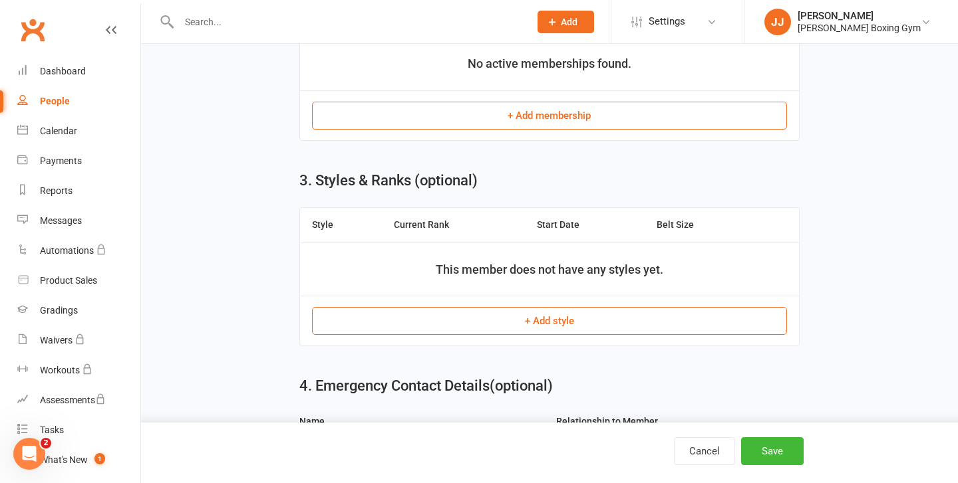
scroll to position [809, 0]
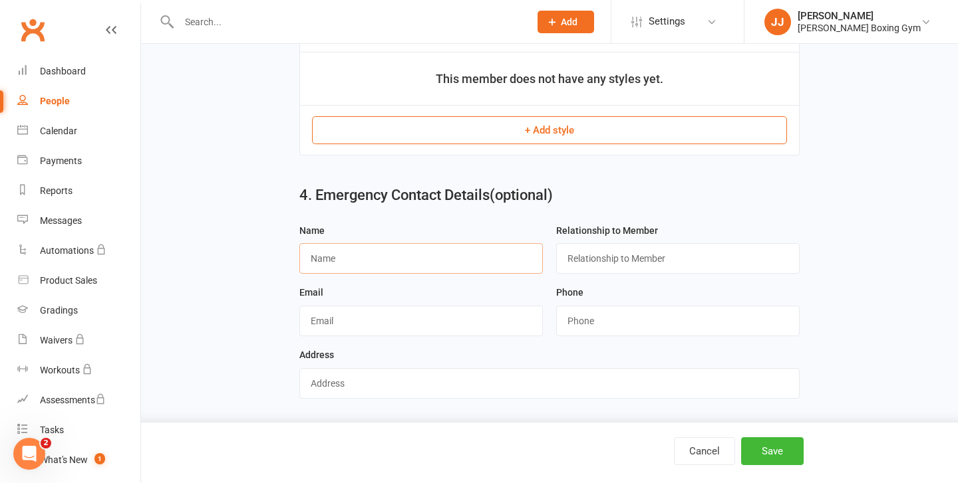
click at [423, 259] on input "text" at bounding box center [420, 258] width 243 height 31
type input "[PERSON_NAME]"
click at [613, 254] on input "text" at bounding box center [677, 258] width 243 height 31
type input "mother"
click at [587, 322] on input "string" at bounding box center [677, 321] width 243 height 31
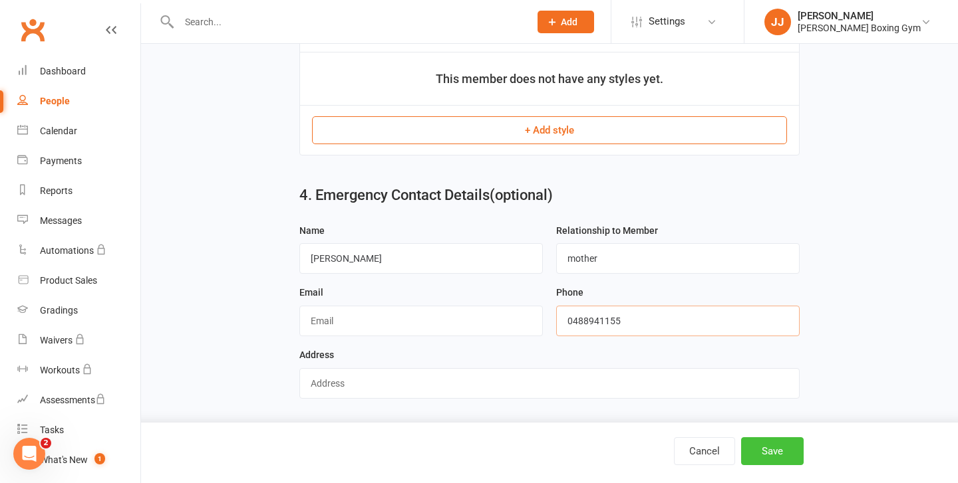
type input "0488941155"
click at [771, 440] on button "Save" at bounding box center [772, 452] width 63 height 28
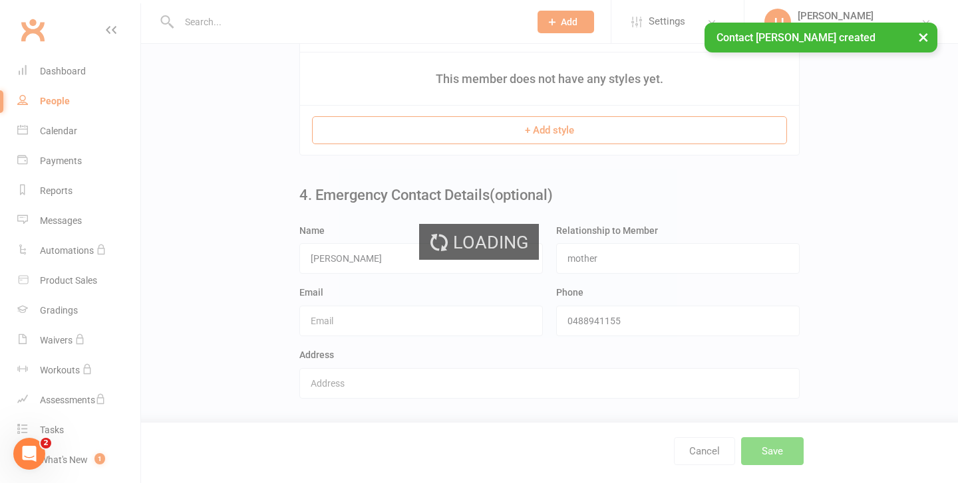
scroll to position [0, 0]
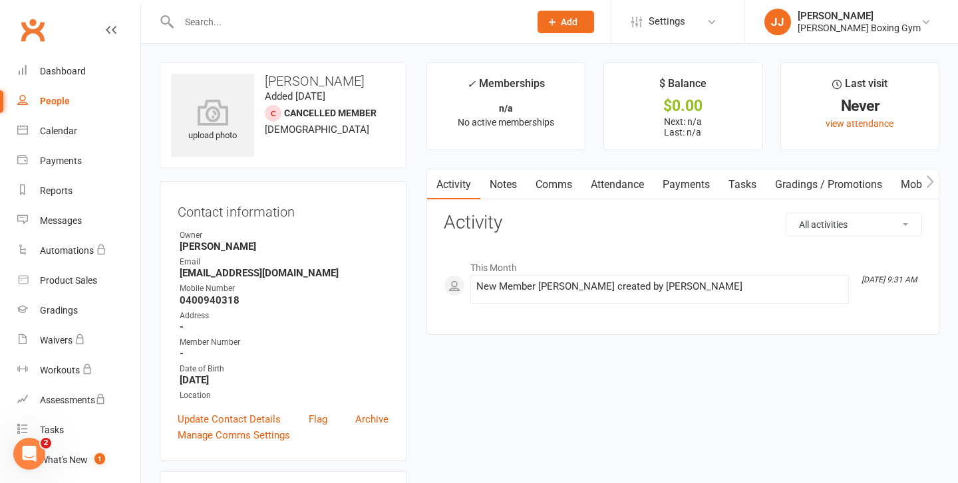
click at [577, 20] on span "Add" at bounding box center [569, 22] width 17 height 11
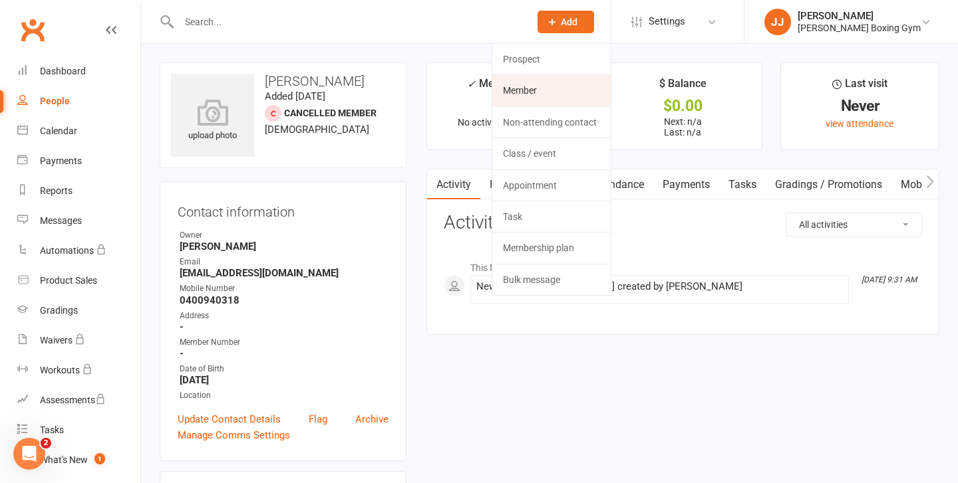
click at [575, 100] on link "Member" at bounding box center [551, 90] width 118 height 31
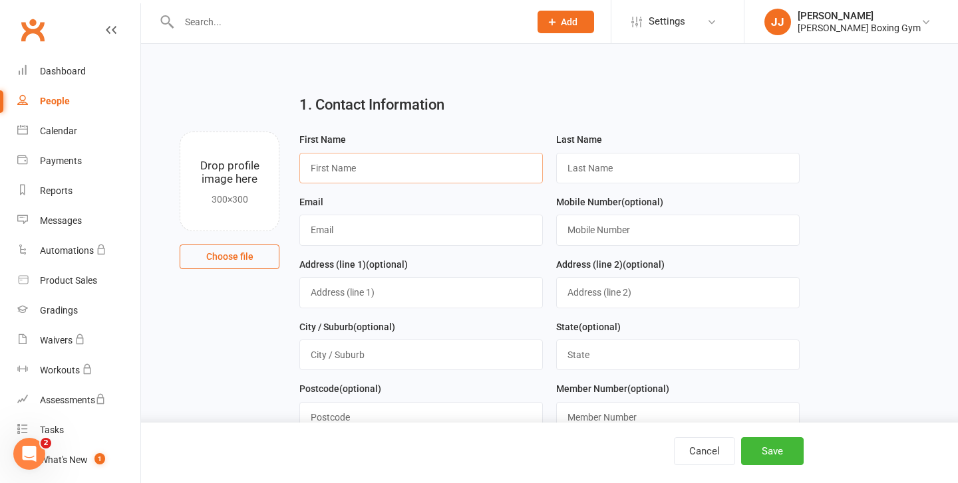
click at [393, 164] on input "text" at bounding box center [420, 168] width 243 height 31
type input "[PERSON_NAME]"
click at [615, 154] on input "text" at bounding box center [677, 168] width 243 height 31
click at [615, 154] on input "[PERSON_NAME]" at bounding box center [677, 168] width 243 height 31
type input "[PERSON_NAME]"
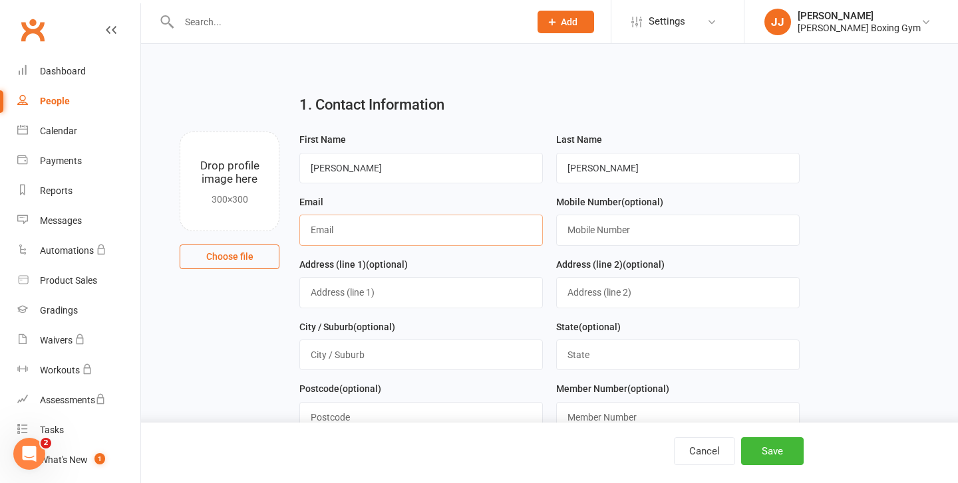
click at [380, 243] on input "text" at bounding box center [420, 230] width 243 height 31
type input "[PERSON_NAME][EMAIL_ADDRESS][DOMAIN_NAME]"
click at [628, 232] on input "text" at bounding box center [677, 230] width 243 height 31
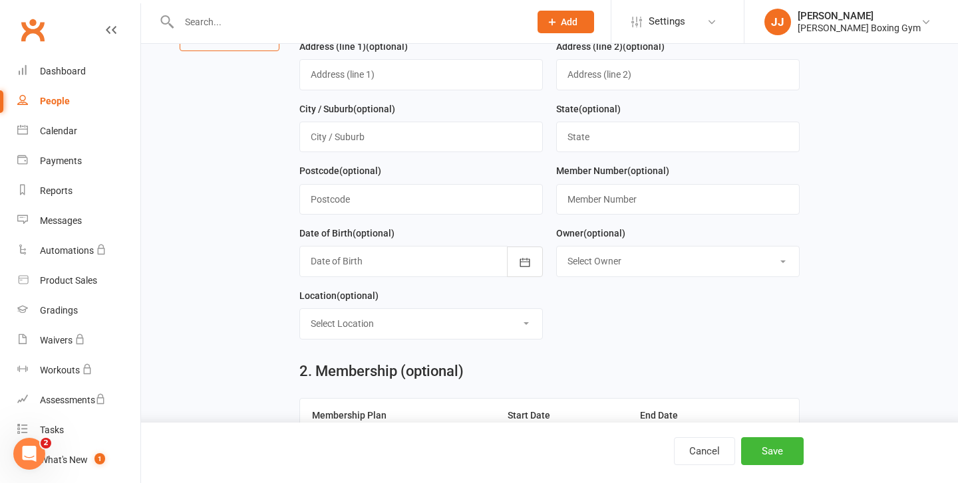
scroll to position [235, 0]
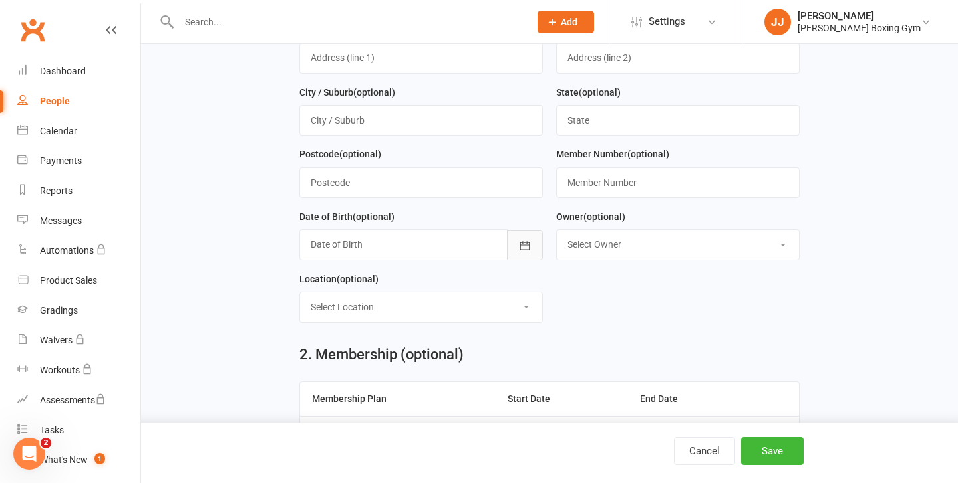
type input "0420772776"
click at [516, 248] on button "button" at bounding box center [525, 245] width 36 height 31
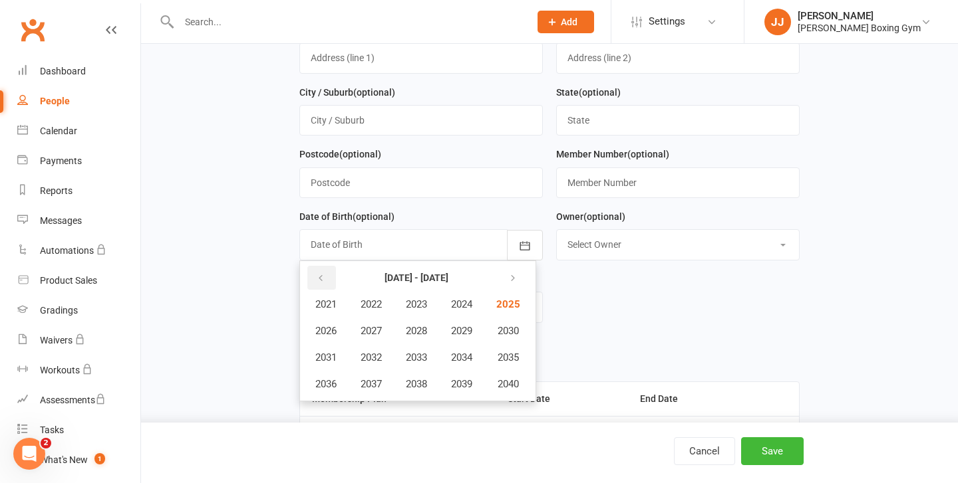
click at [317, 277] on icon "button" at bounding box center [320, 278] width 9 height 11
click at [328, 328] on span "1986" at bounding box center [325, 331] width 21 height 12
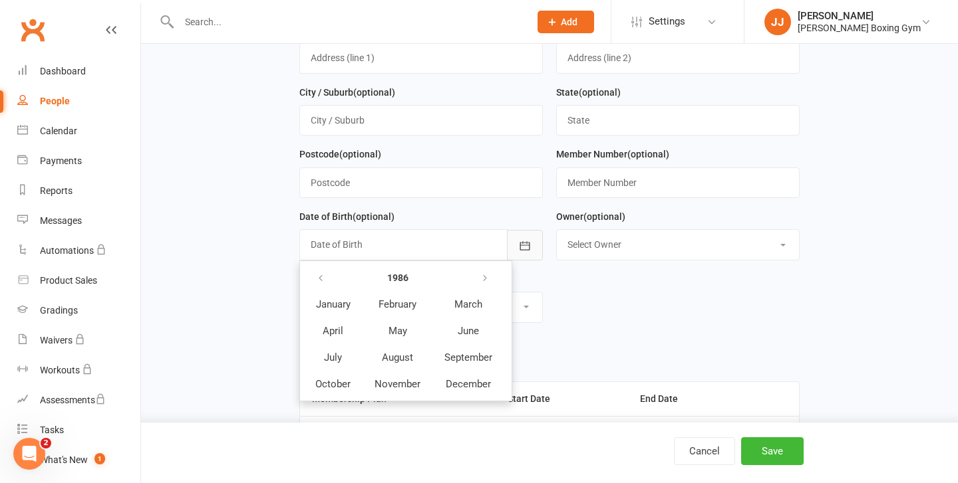
click at [511, 249] on button "button" at bounding box center [525, 245] width 36 height 31
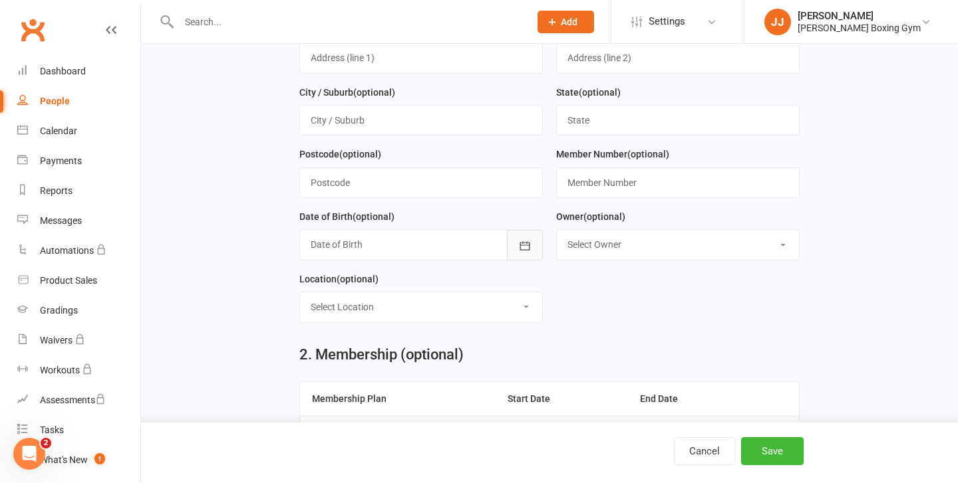
click at [526, 247] on icon "button" at bounding box center [524, 245] width 13 height 13
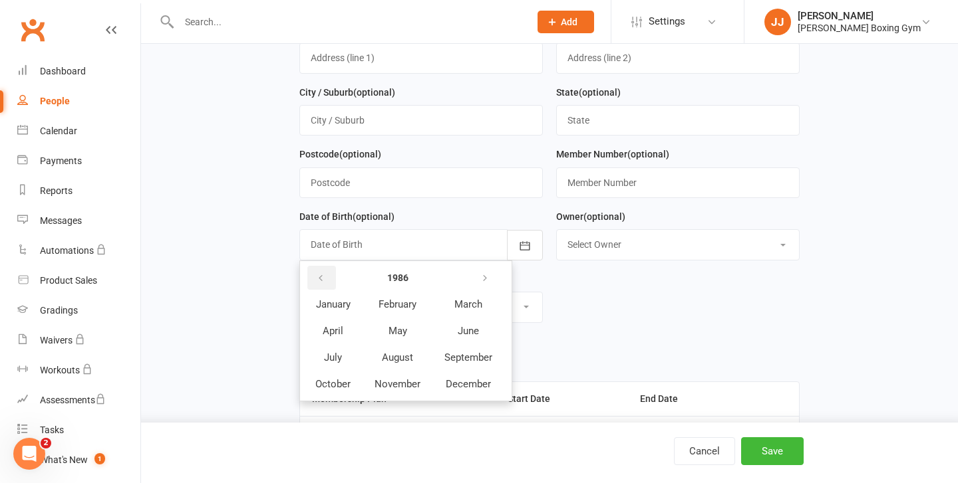
click at [322, 289] on button "button" at bounding box center [321, 278] width 29 height 24
click at [501, 282] on th at bounding box center [468, 277] width 70 height 25
click at [491, 282] on button "button" at bounding box center [485, 278] width 29 height 24
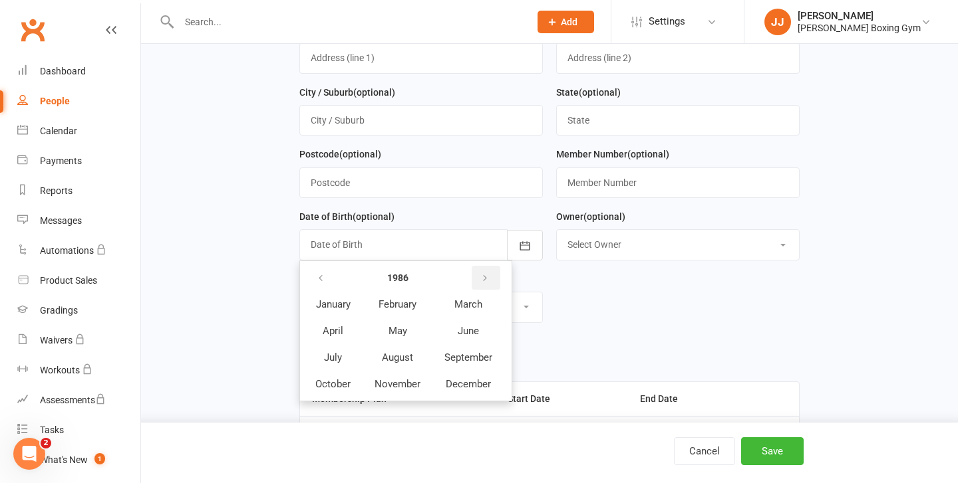
click at [491, 282] on button "button" at bounding box center [485, 278] width 29 height 24
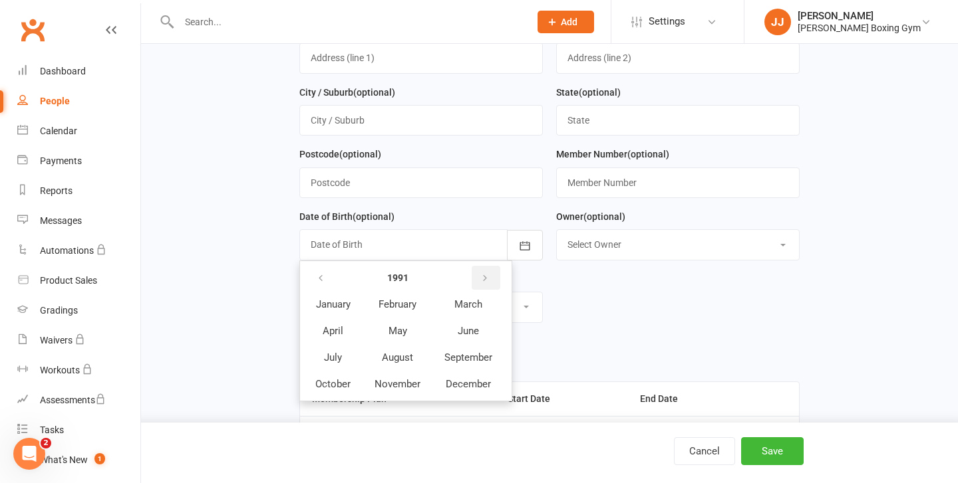
click at [491, 282] on button "button" at bounding box center [485, 278] width 29 height 24
click at [476, 290] on button "button" at bounding box center [485, 278] width 29 height 24
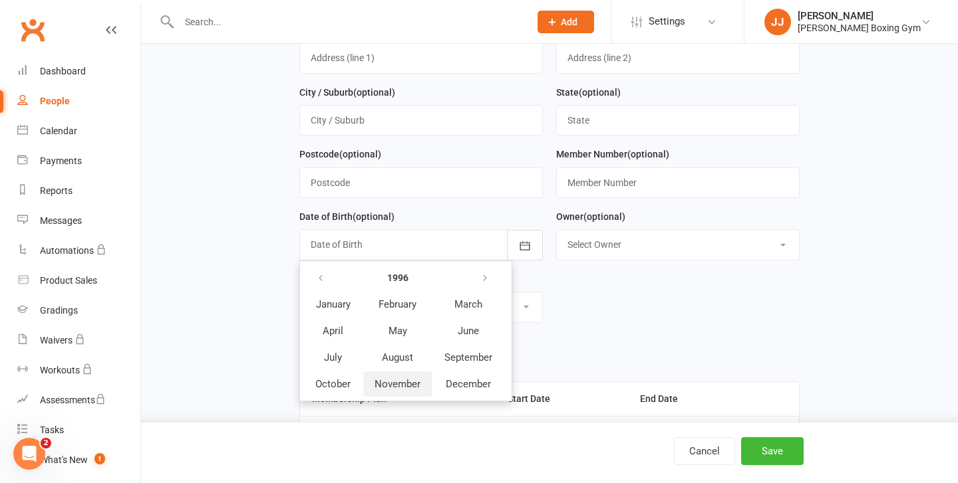
click at [411, 390] on span "November" at bounding box center [397, 384] width 46 height 12
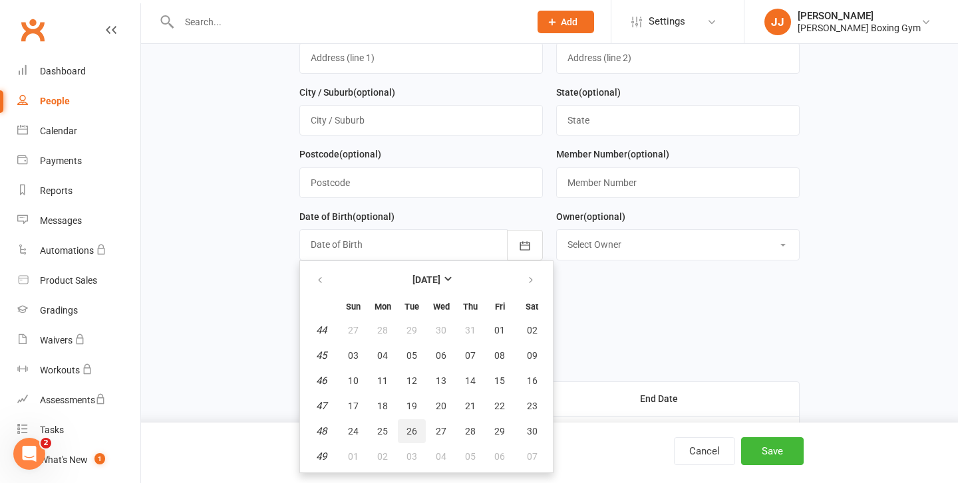
click at [411, 430] on span "26" at bounding box center [411, 431] width 11 height 11
type input "[DATE]"
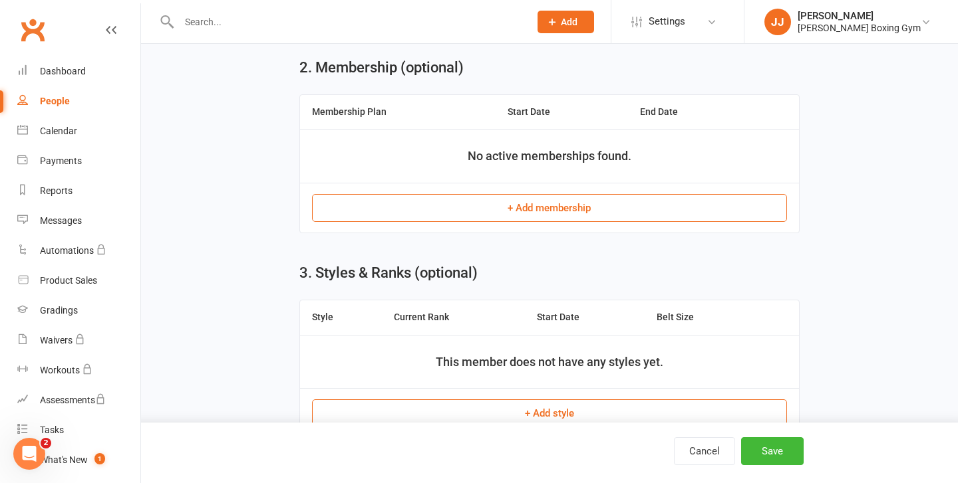
scroll to position [809, 0]
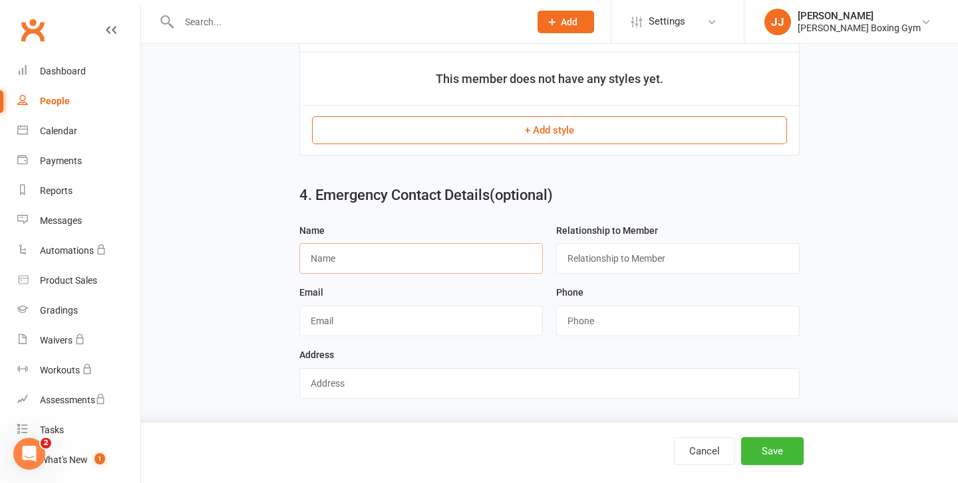
click at [450, 259] on input "text" at bounding box center [420, 258] width 243 height 31
type input "[PERSON_NAME]"
click at [664, 263] on input "text" at bounding box center [677, 258] width 243 height 31
type input "Father"
click at [604, 323] on input "string" at bounding box center [677, 321] width 243 height 31
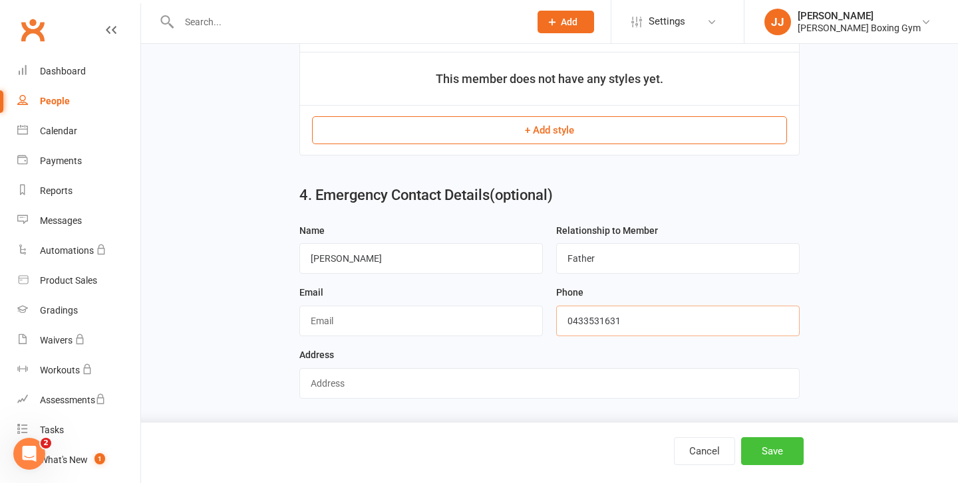
type input "0433531631"
click at [776, 459] on button "Save" at bounding box center [772, 452] width 63 height 28
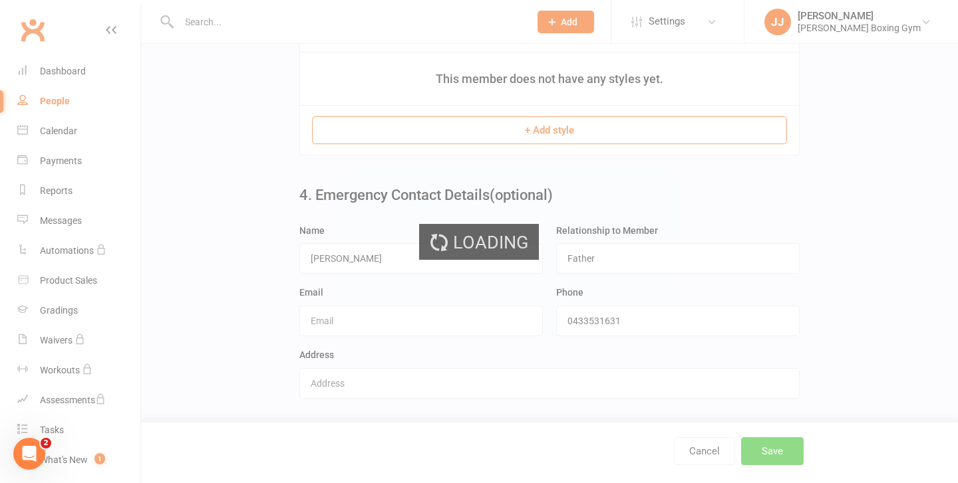
scroll to position [0, 0]
